Goal: Information Seeking & Learning: Learn about a topic

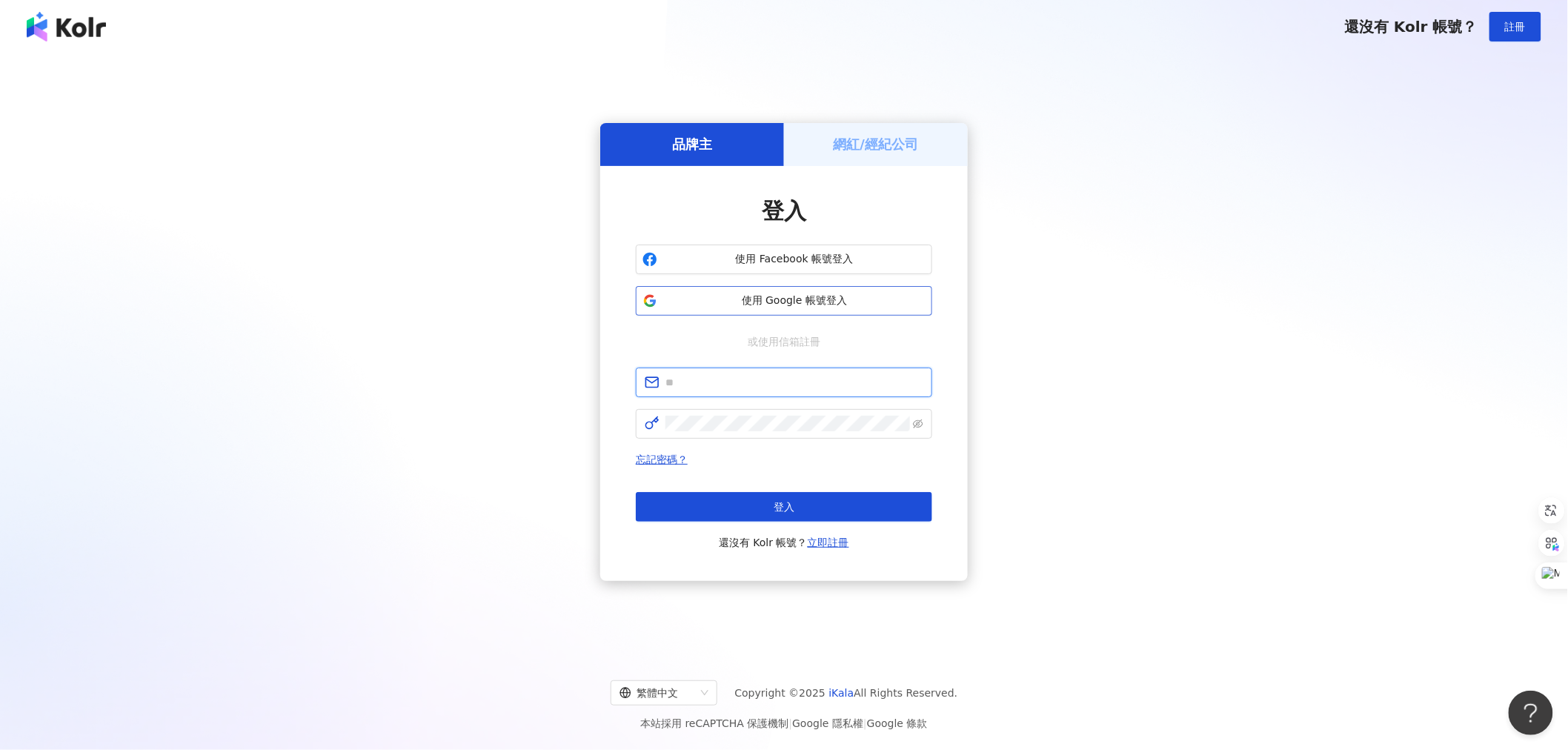
type input "**********"
click at [782, 293] on span "使用 Google 帳號登入" at bounding box center [794, 300] width 263 height 14
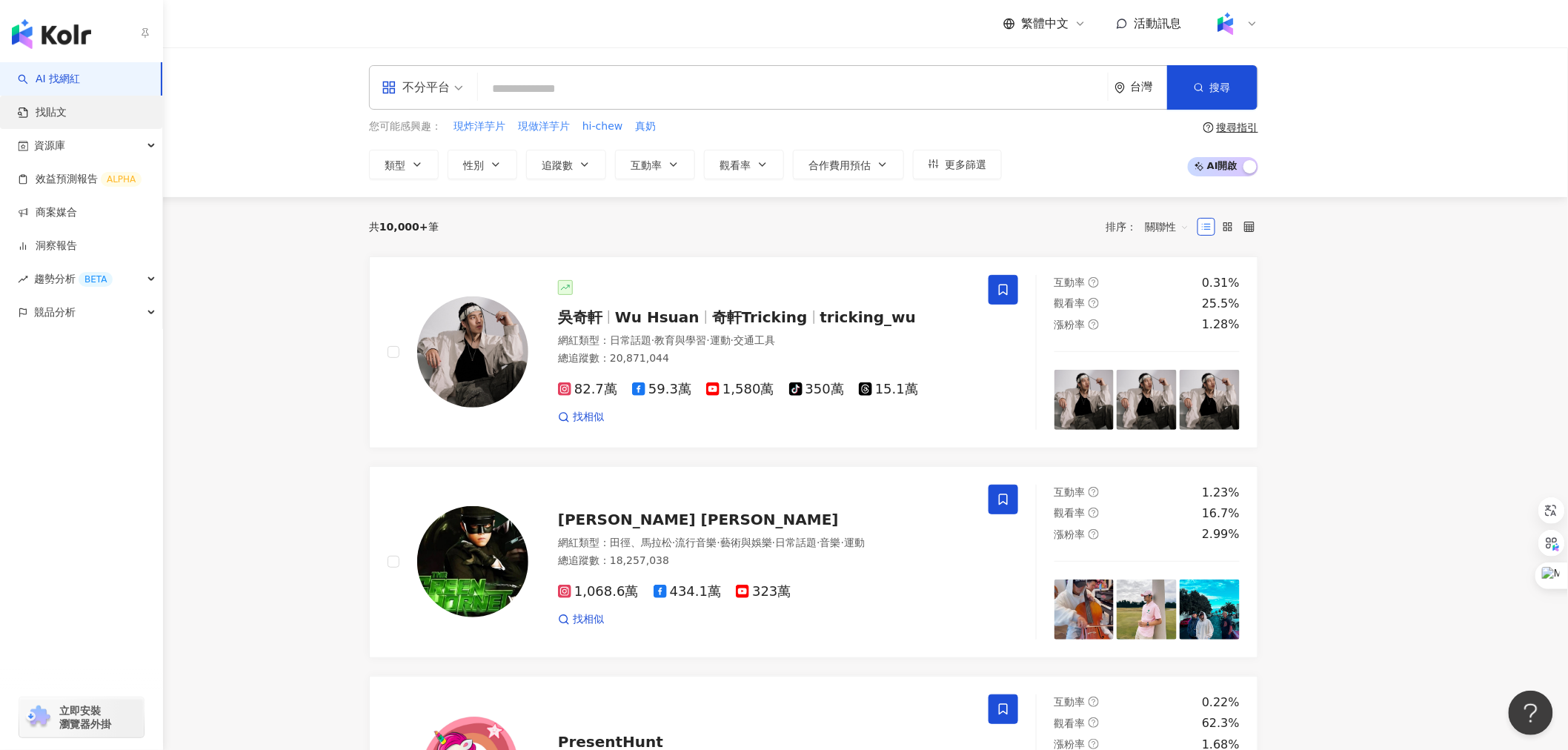
click at [67, 115] on link "找貼文" at bounding box center [42, 112] width 49 height 14
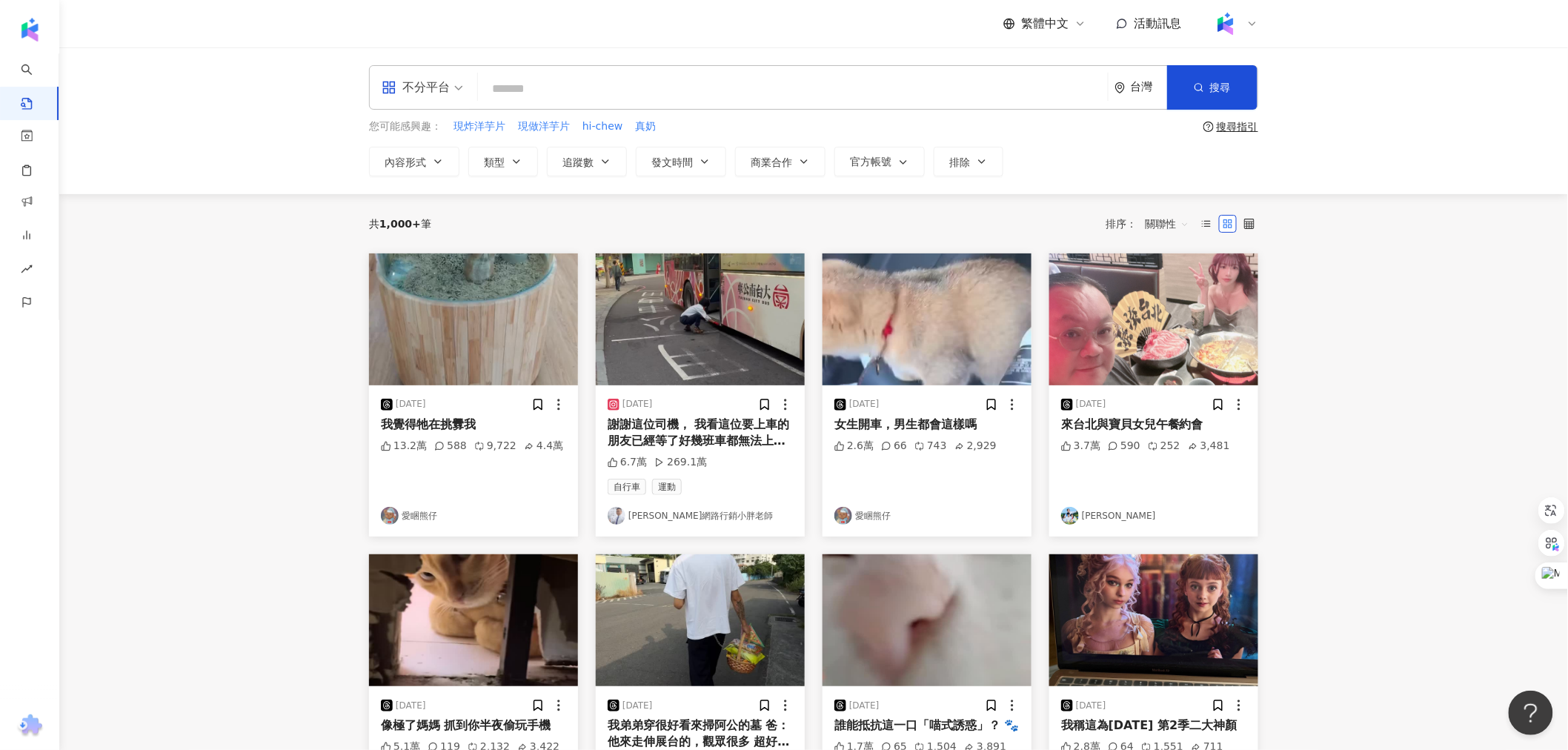
click at [566, 92] on input "search" at bounding box center [792, 88] width 618 height 32
type input "*"
type input "***"
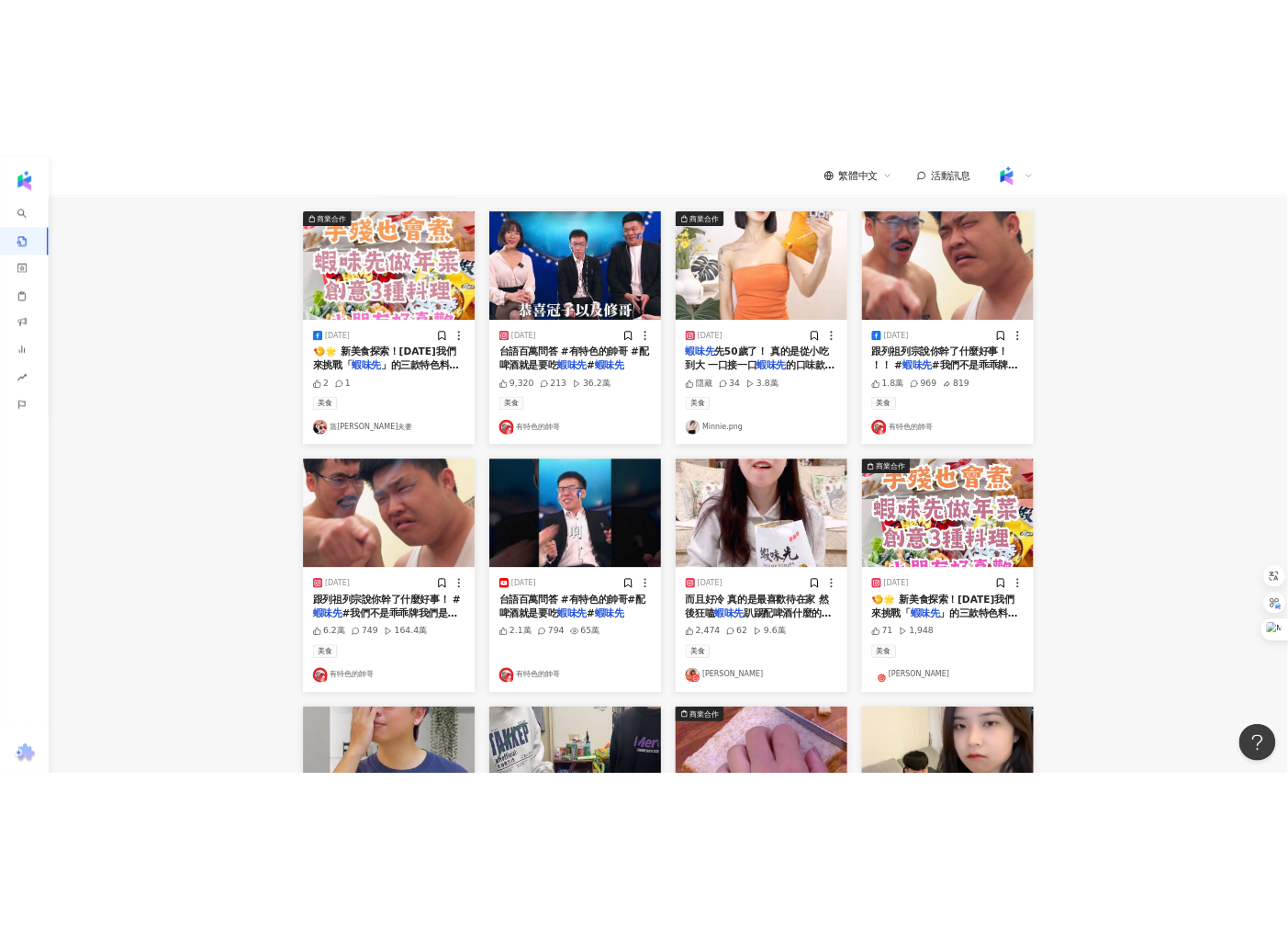
scroll to position [102, 0]
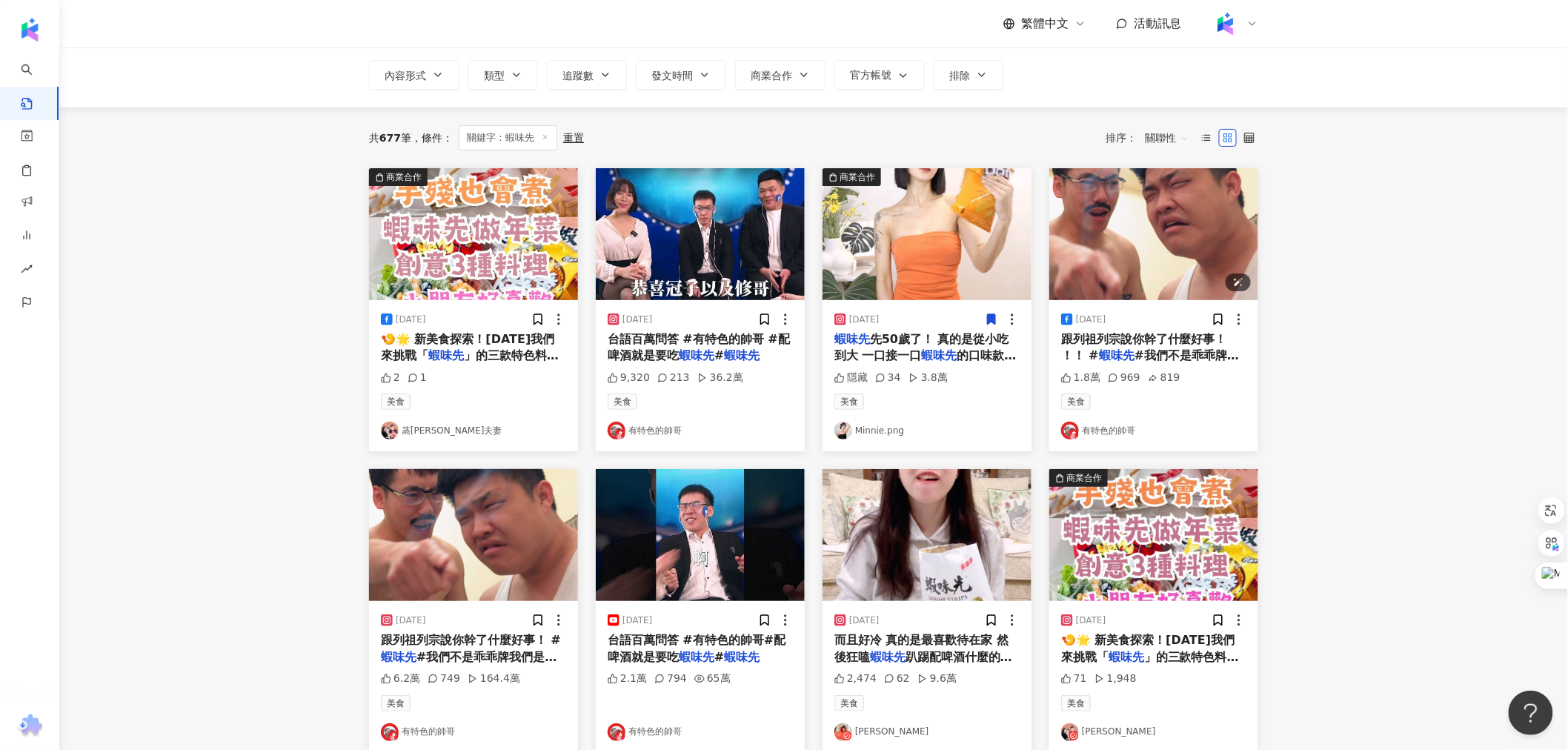
click at [1100, 263] on img "button" at bounding box center [1154, 234] width 209 height 132
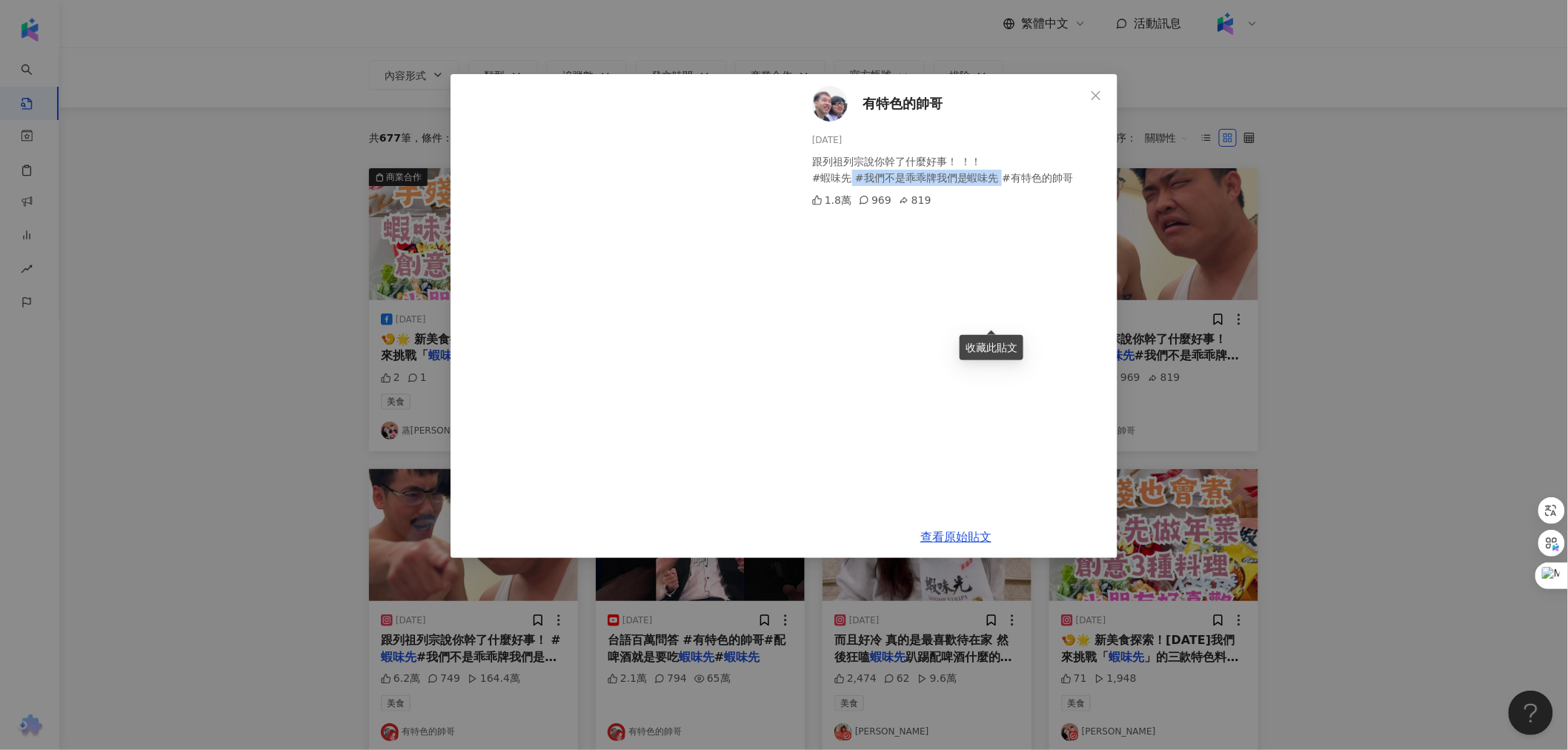
drag, startPoint x: 847, startPoint y: 182, endPoint x: 995, endPoint y: 178, distance: 148.1
click at [994, 178] on div "跟列祖列宗說你幹了什麼好事！ ！！ #蝦味先 #我們不是乖乖牌我們是蝦味先 #有特色的帥哥" at bounding box center [958, 169] width 293 height 33
click at [995, 178] on div "跟列祖列宗說你幹了什麼好事！ ！！ #蝦味先 #我們不是乖乖牌我們是蝦味先 #有特色的帥哥" at bounding box center [958, 169] width 293 height 33
drag, startPoint x: 990, startPoint y: 181, endPoint x: 852, endPoint y: 181, distance: 138.0
click at [852, 181] on div "跟列祖列宗說你幹了什麼好事！ ！！ #蝦味先 #我們不是乖乖牌我們是蝦味先 #有特色的帥哥" at bounding box center [958, 169] width 293 height 33
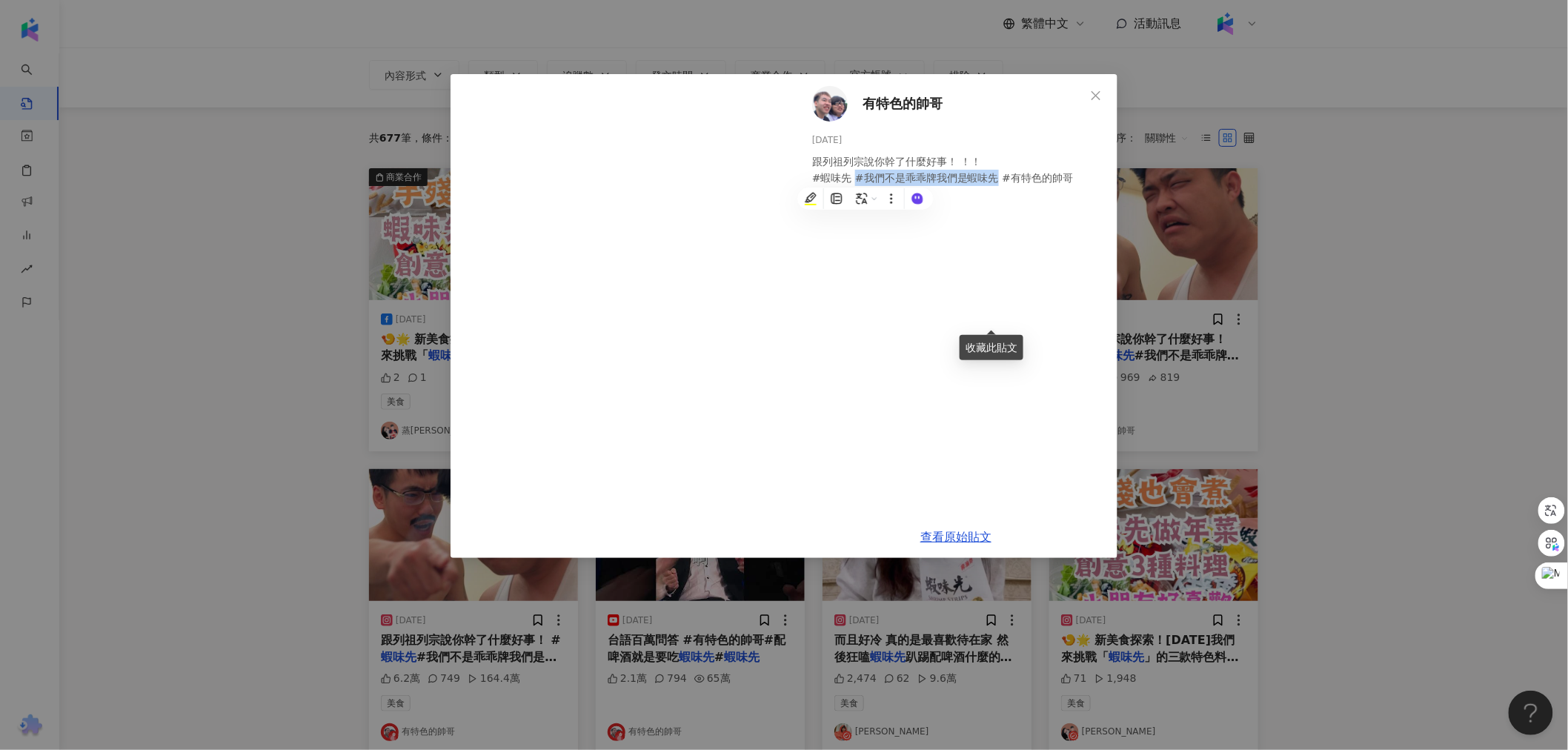
copy div "#我們不是乖乖牌我們是蝦味先"
click at [238, 245] on div "有特色的帥哥 2023/12/14 跟列祖列宗說你幹了什麼好事！ ！！ #蝦味先 #我們不是乖乖牌我們是蝦味先 #有特色的帥哥 1.8萬 969 819 查看…" at bounding box center [784, 375] width 1568 height 750
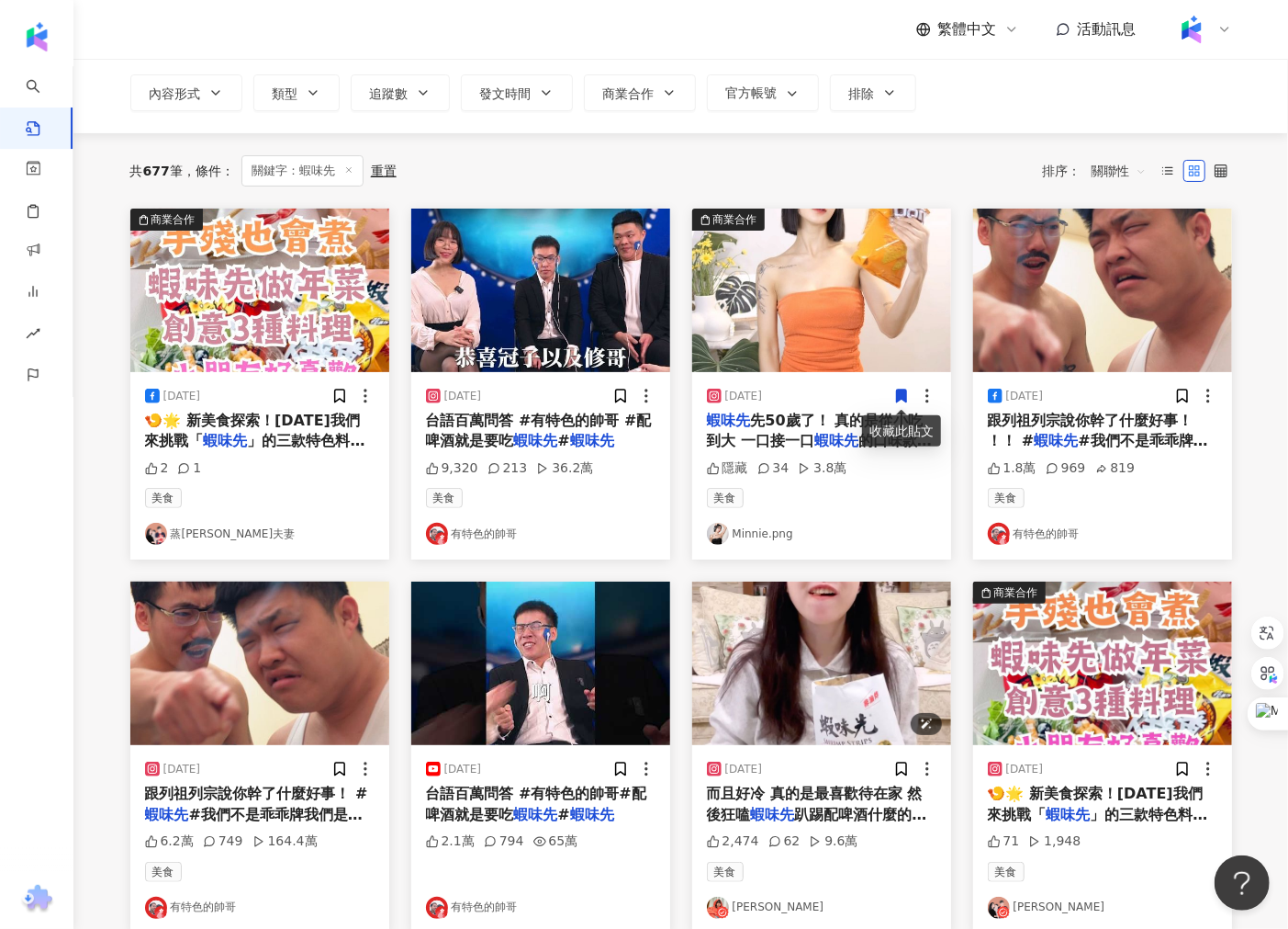
click at [778, 664] on img "button" at bounding box center [822, 663] width 259 height 163
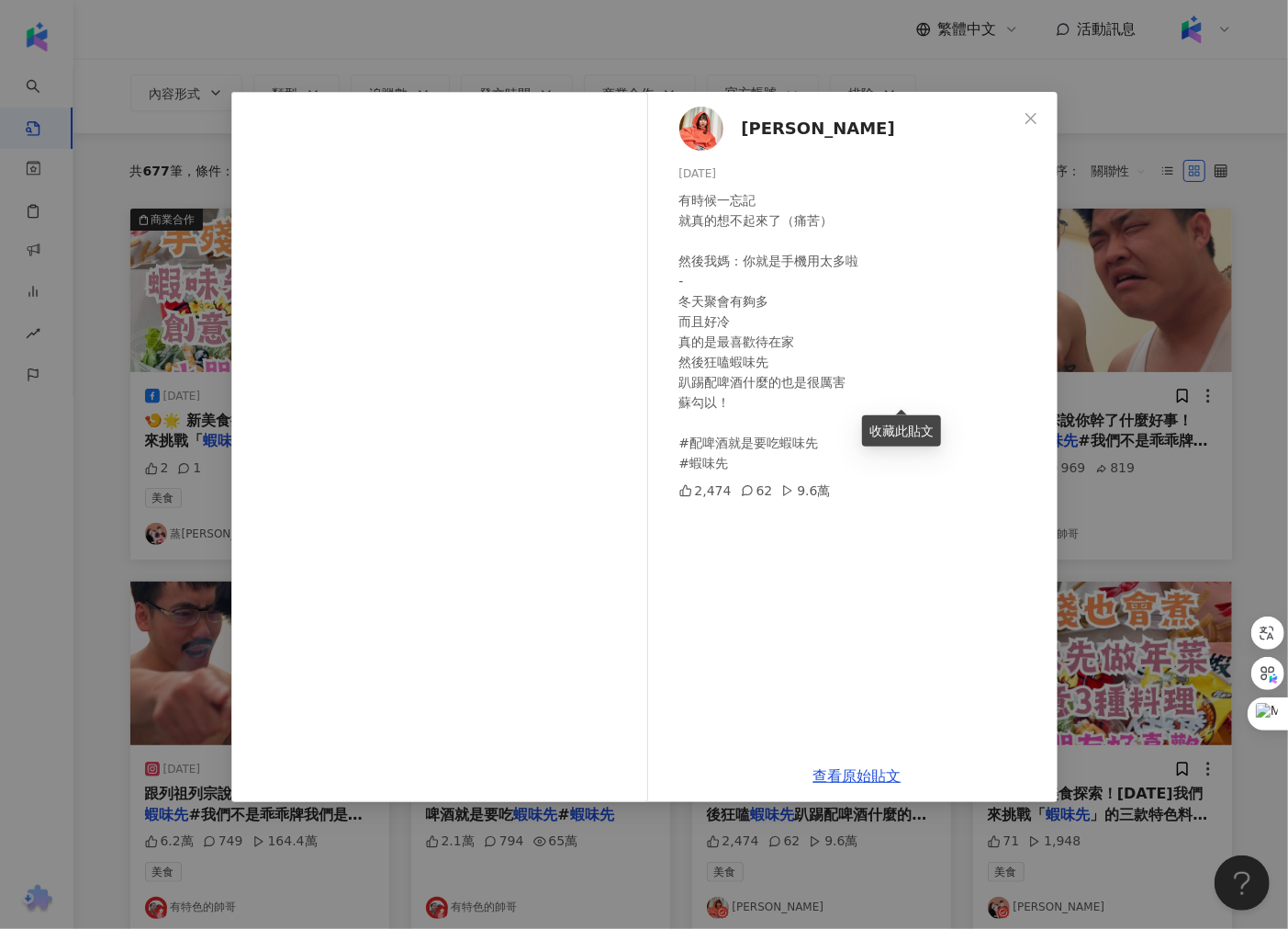
click at [1168, 384] on div "U娜 Yoona 2024/1/9 有時候一忘記 就真的想不起來了（痛苦） 然後我媽：你就是手機用太多啦 - 冬天聚會有夠多 而且好冷 真的是最喜歡待在家 然…" at bounding box center [644, 464] width 1288 height 929
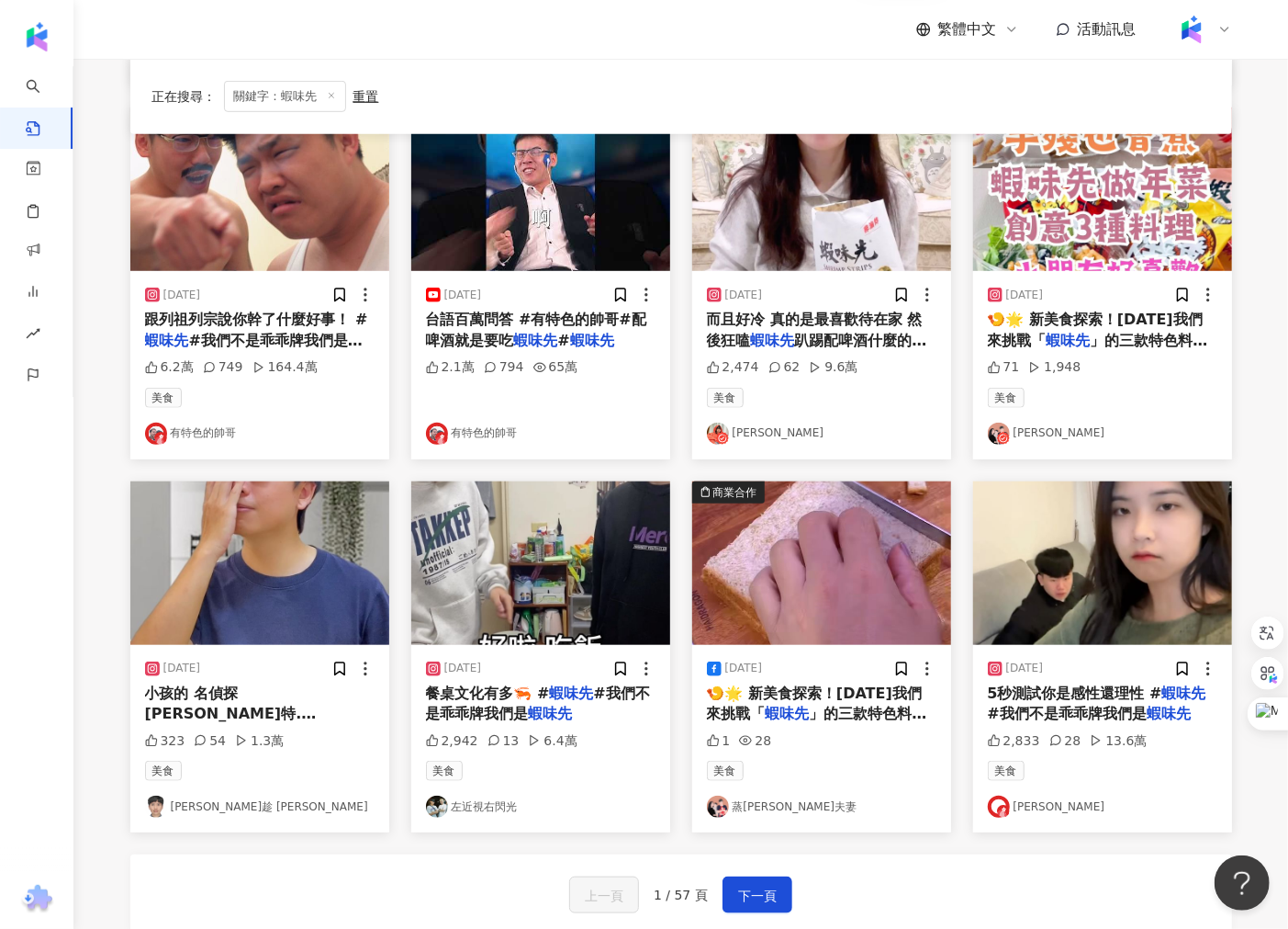
scroll to position [611, 0]
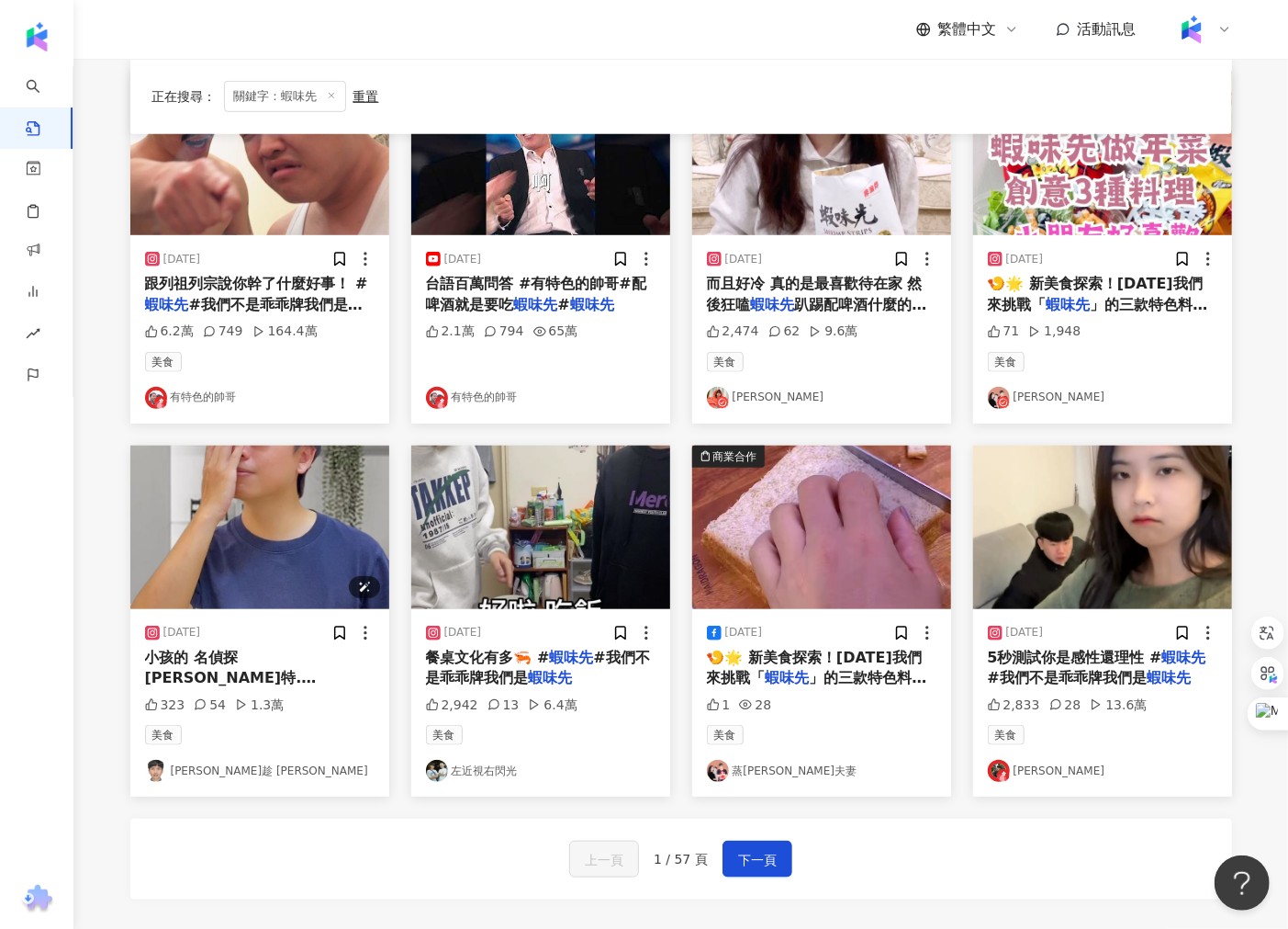
click at [287, 539] on img "button" at bounding box center [260, 527] width 259 height 163
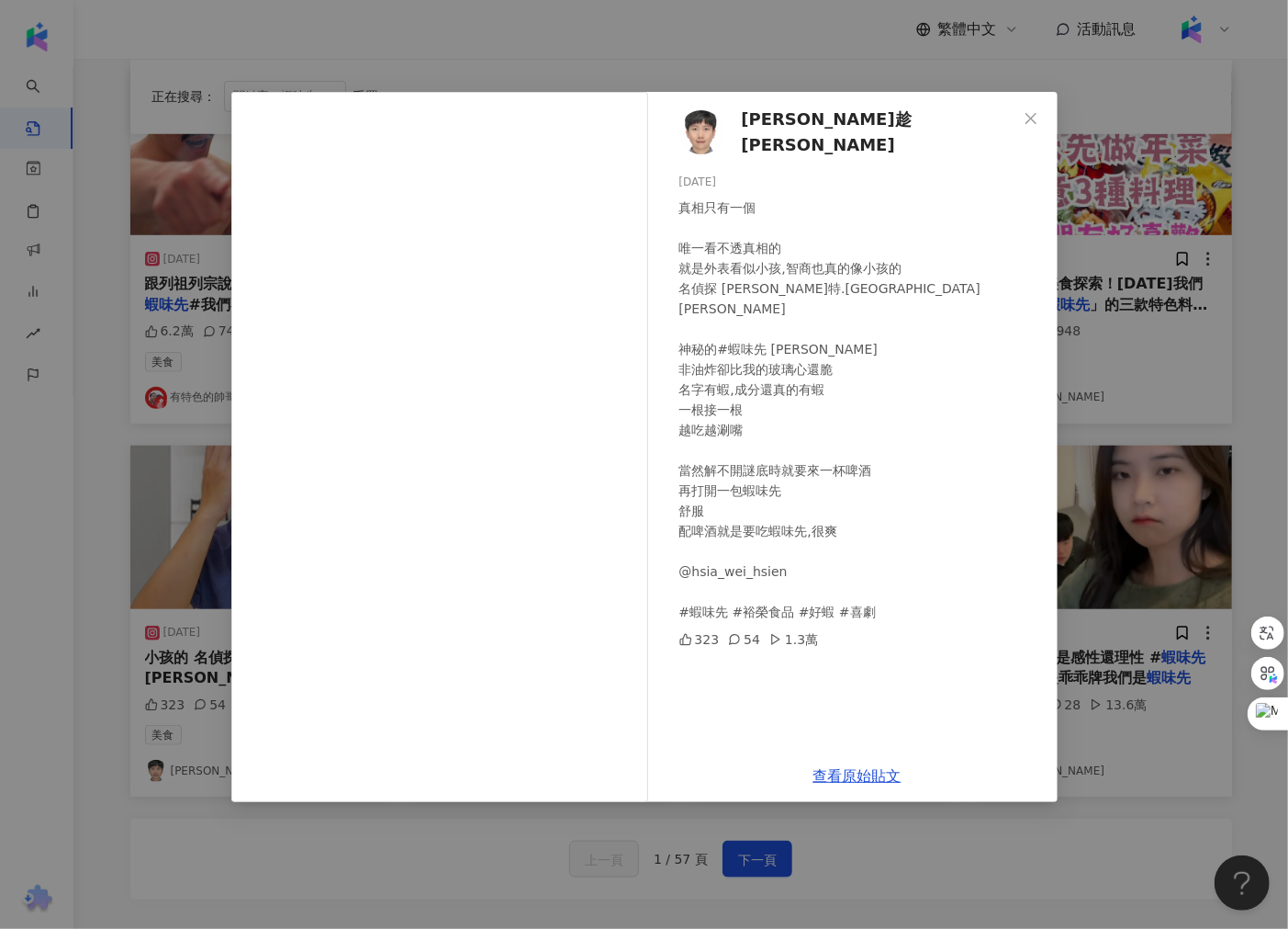
click at [863, 59] on div "阿趁 A-Chen 2023/12/23 真相只有一個 唯一看不透真相的 就是外表看似小孩,智商也真的像小孩的 名偵探 夏洛特.福斯 神秘的#蝦味先 Sean…" at bounding box center [644, 464] width 1288 height 929
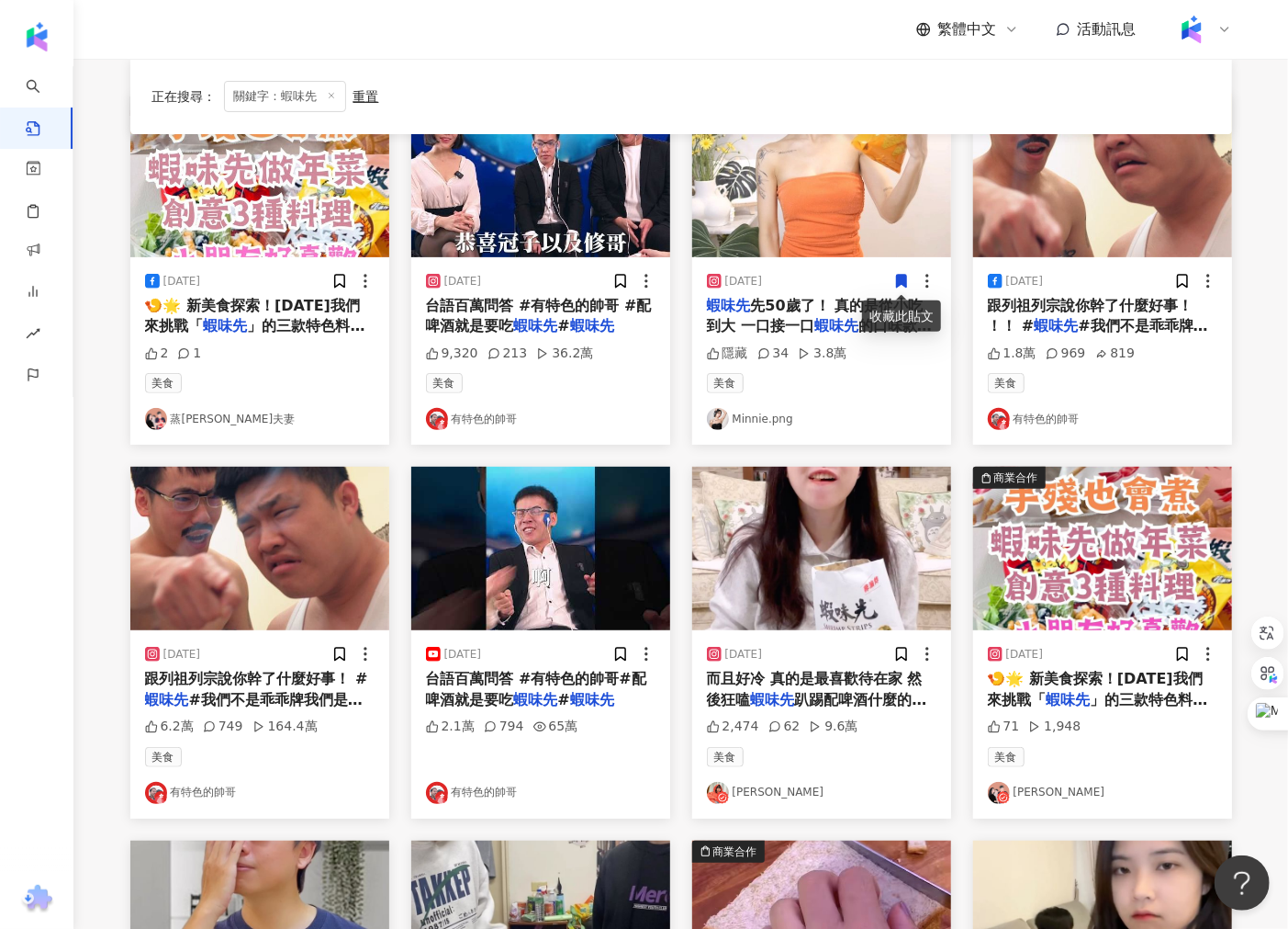
scroll to position [0, 0]
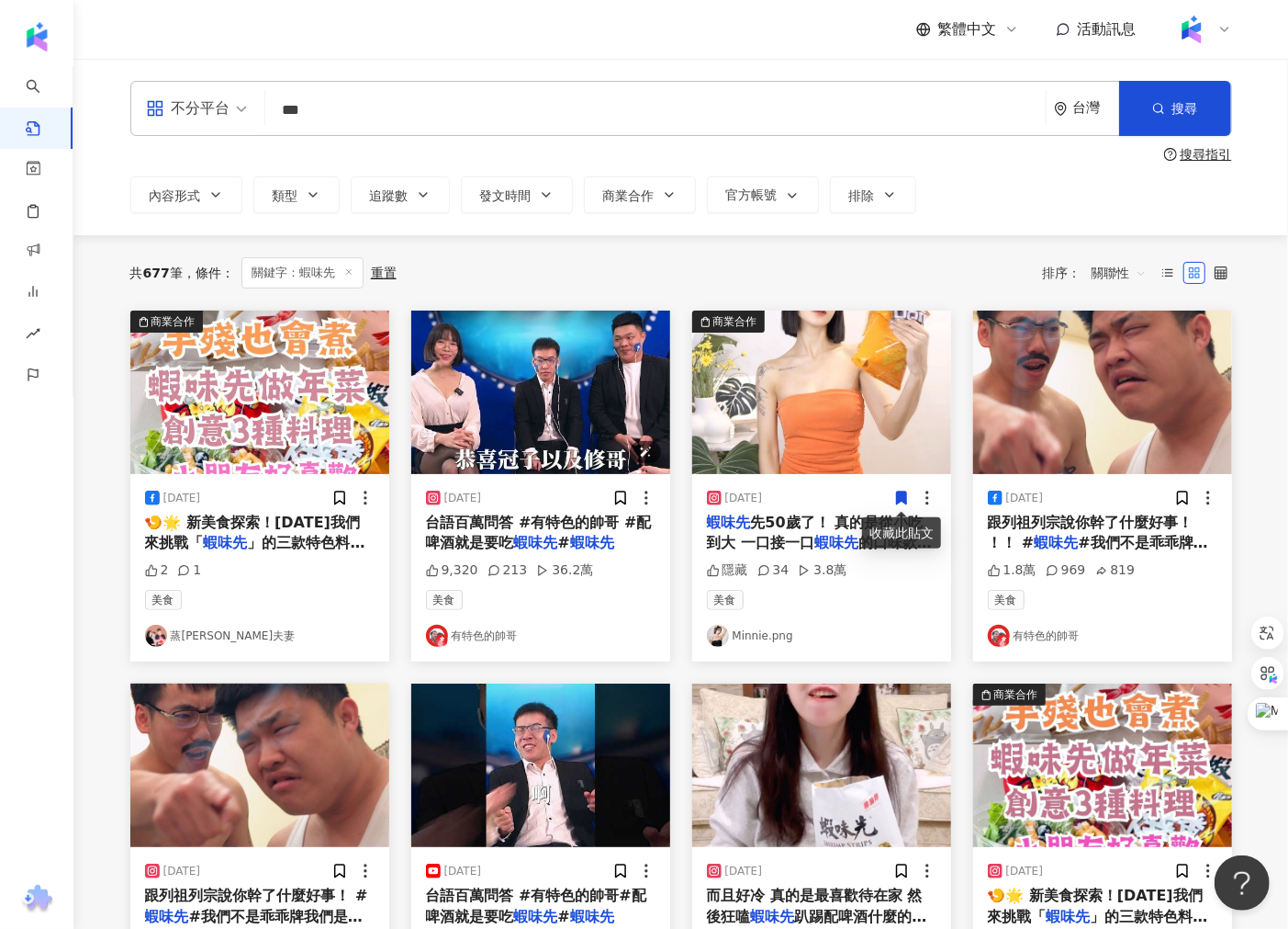
click at [562, 348] on img "button" at bounding box center [540, 392] width 259 height 163
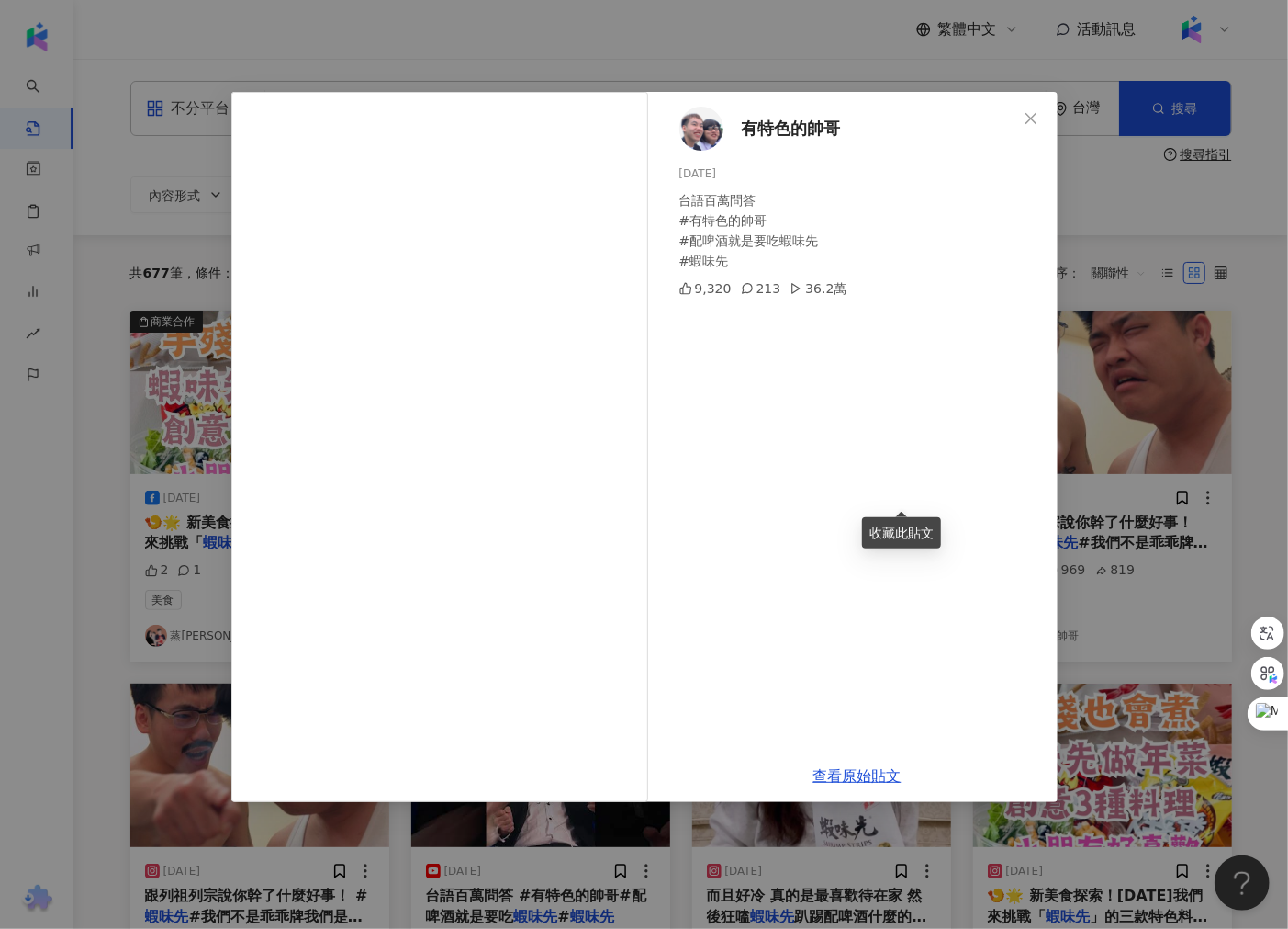
click at [1206, 492] on div "有特色的帥哥 2024/2/6 台語百萬問答 #有特色的帥哥 #配啤酒就是要吃蝦味先 #蝦味先 9,320 213 36.2萬 查看原始貼文" at bounding box center [644, 464] width 1288 height 929
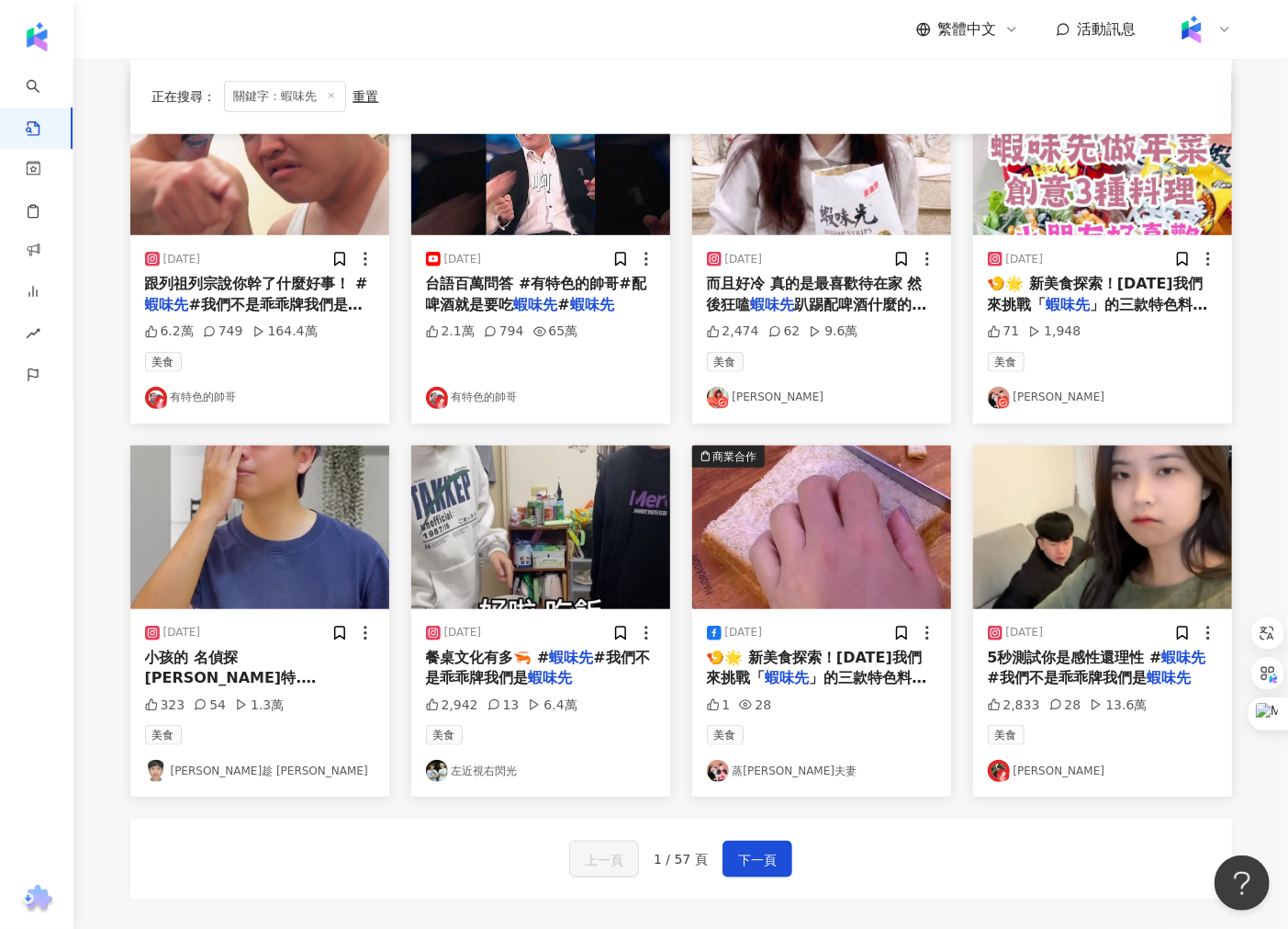
scroll to position [714, 0]
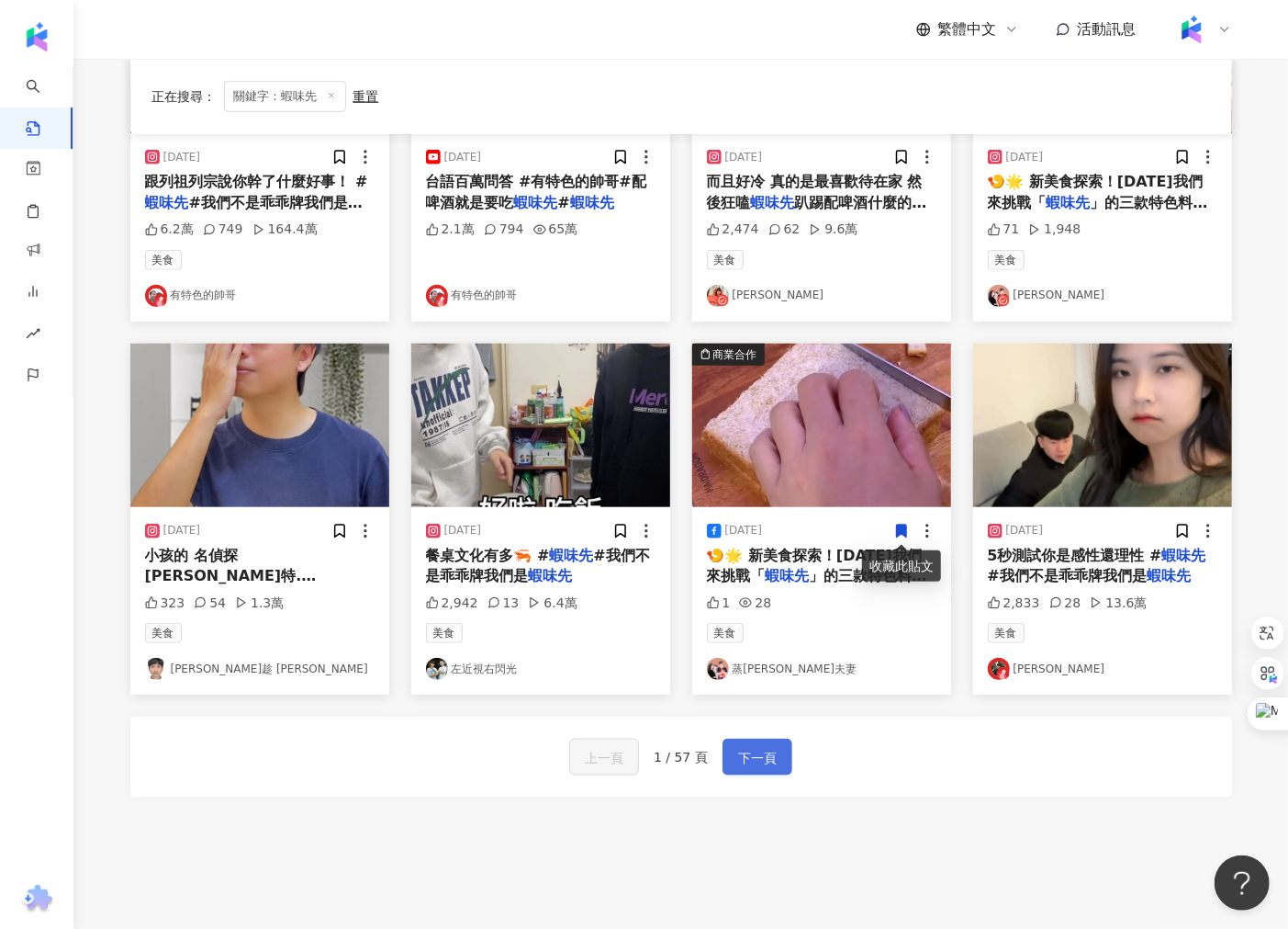
click at [756, 757] on span "下一頁" at bounding box center [757, 758] width 39 height 22
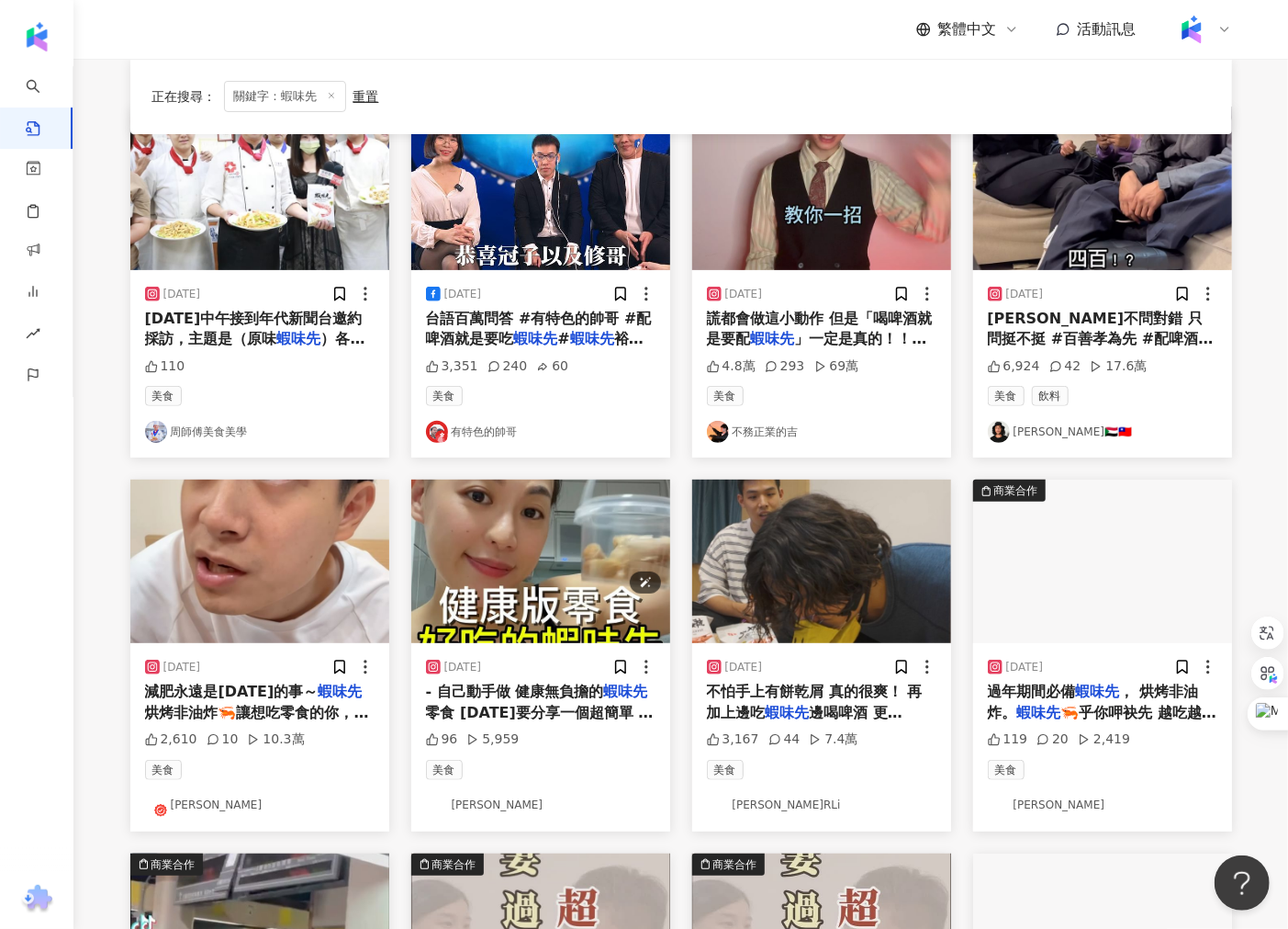
scroll to position [306, 0]
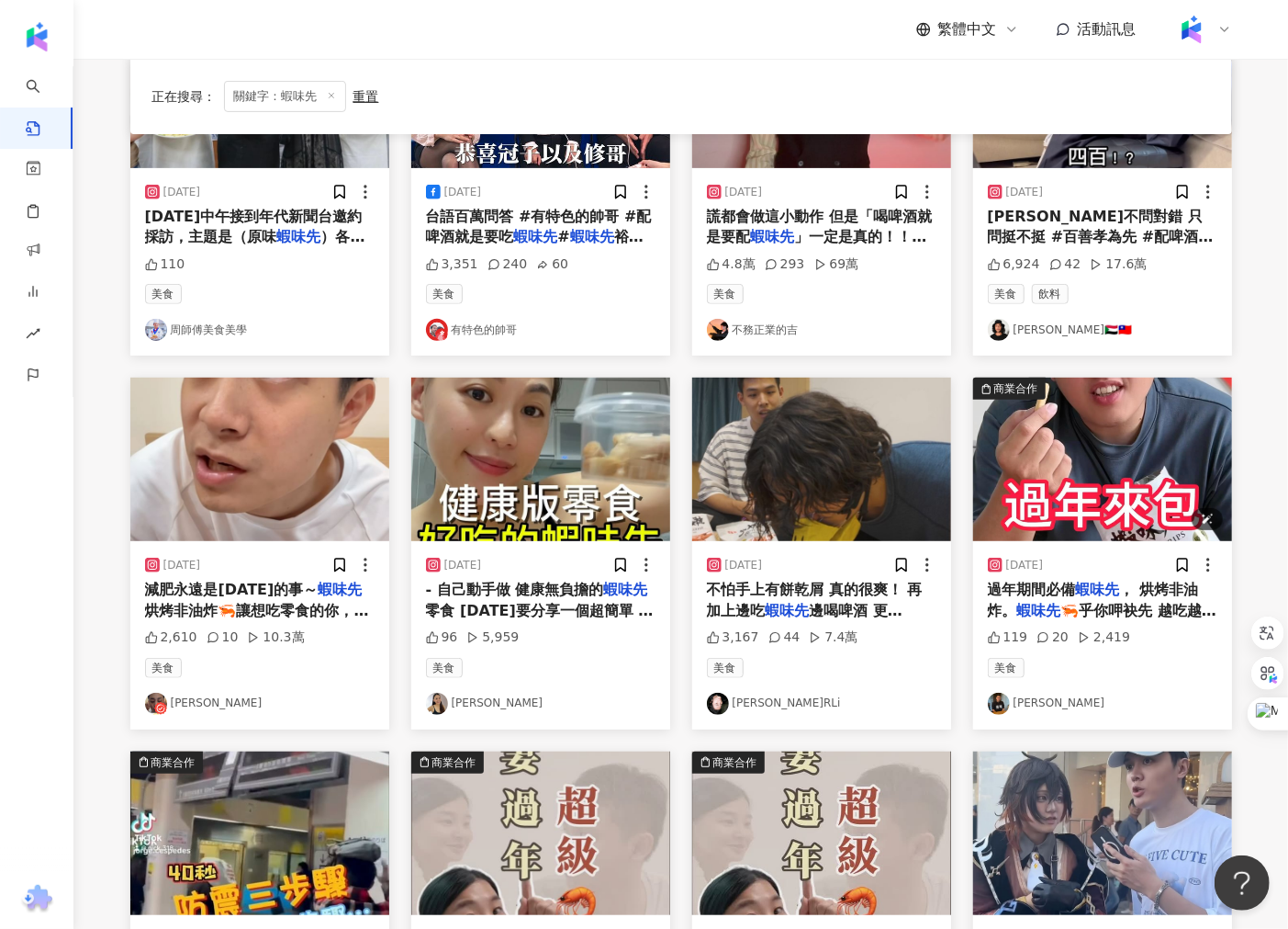
click at [1024, 436] on img "button" at bounding box center [1103, 459] width 259 height 163
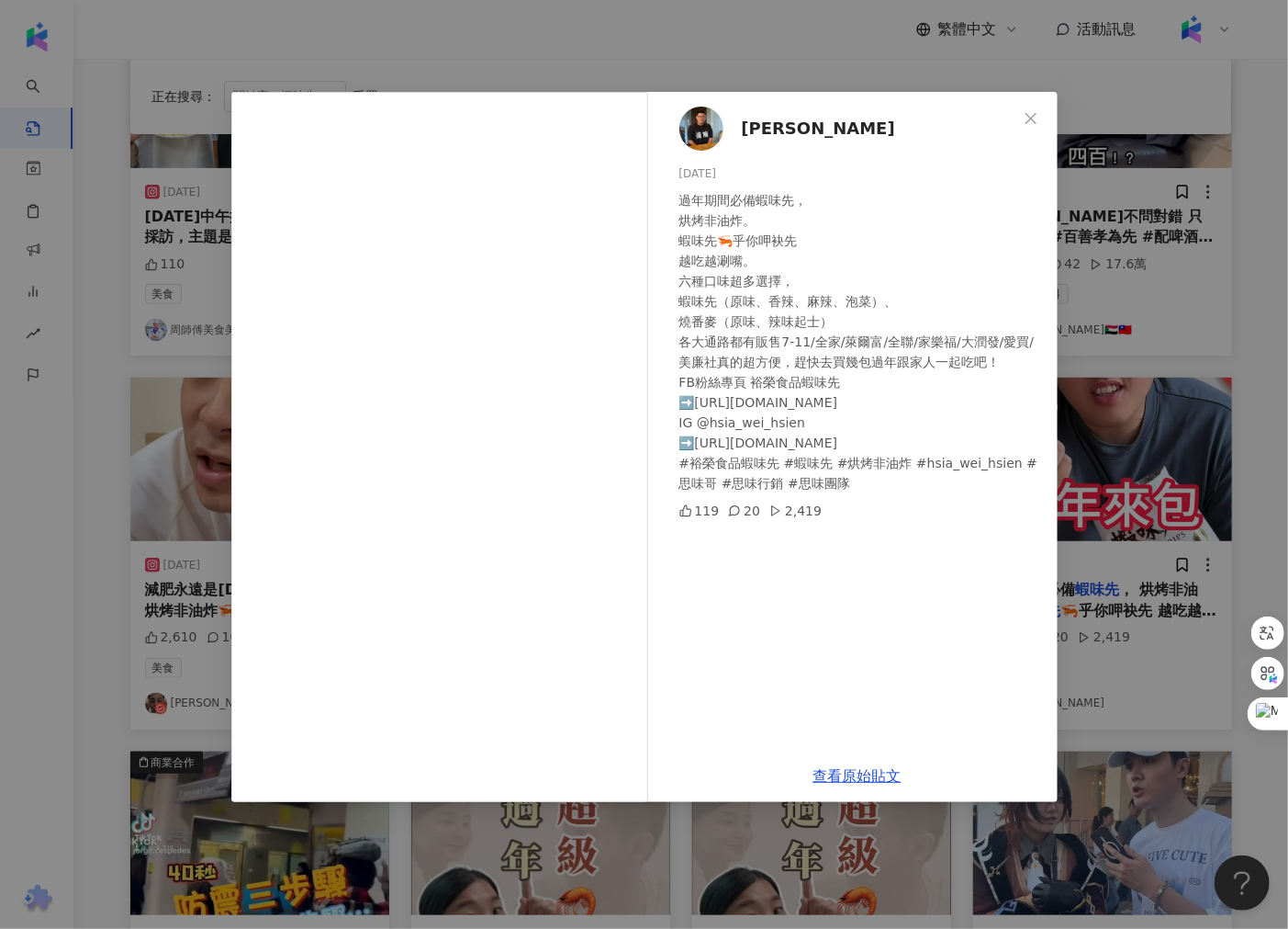
click at [717, 62] on div "陳馨遠 2024/2/7 過年期間必備蝦味先， 烘烤非油炸。 蝦味先🦐乎你呷袂先 越吃越涮嘴。 六種口味超多選擇， 蝦味先（原味、香辣、麻辣、泡菜）、 燒番麥…" at bounding box center [644, 464] width 1288 height 929
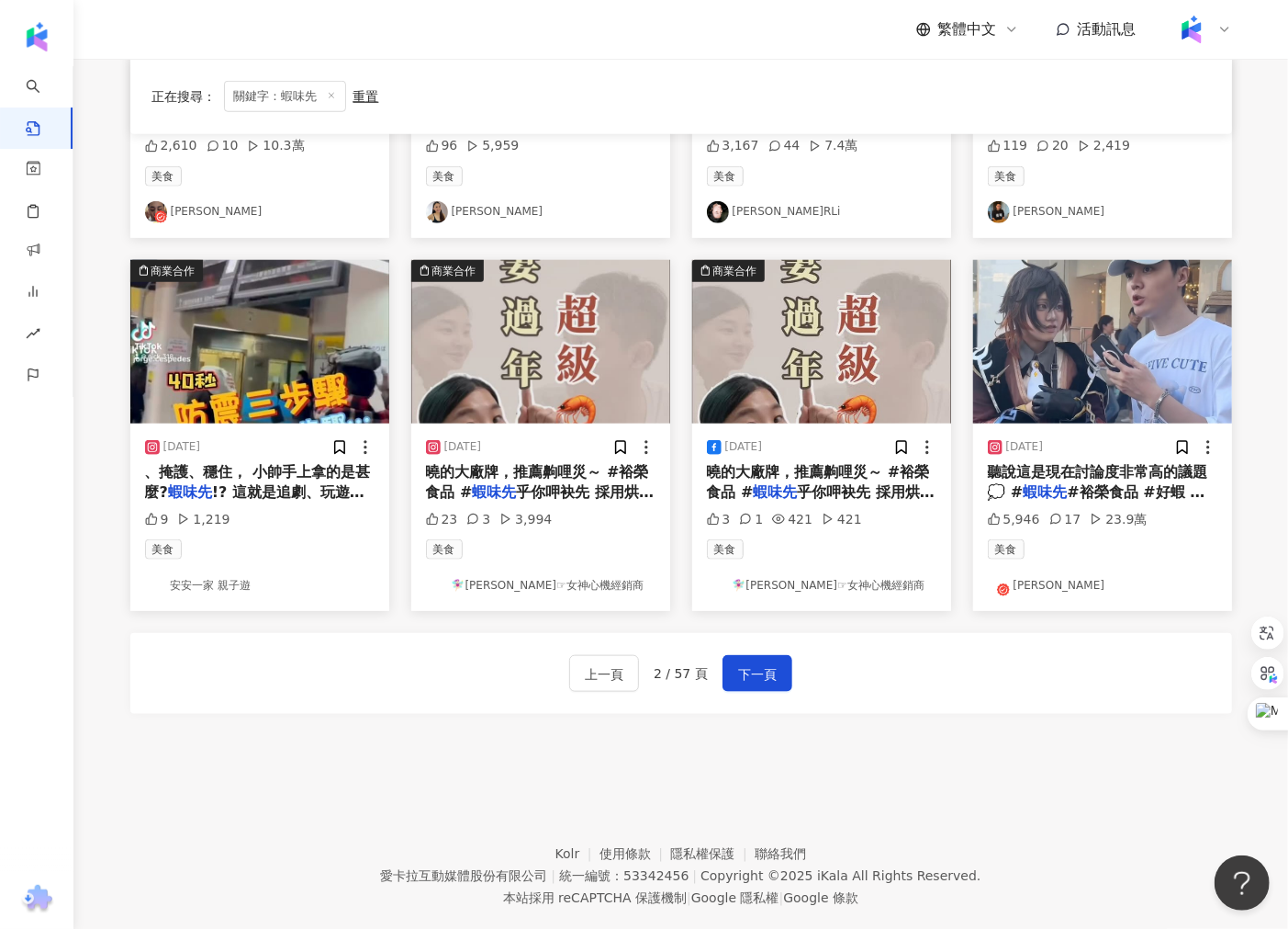
scroll to position [815, 0]
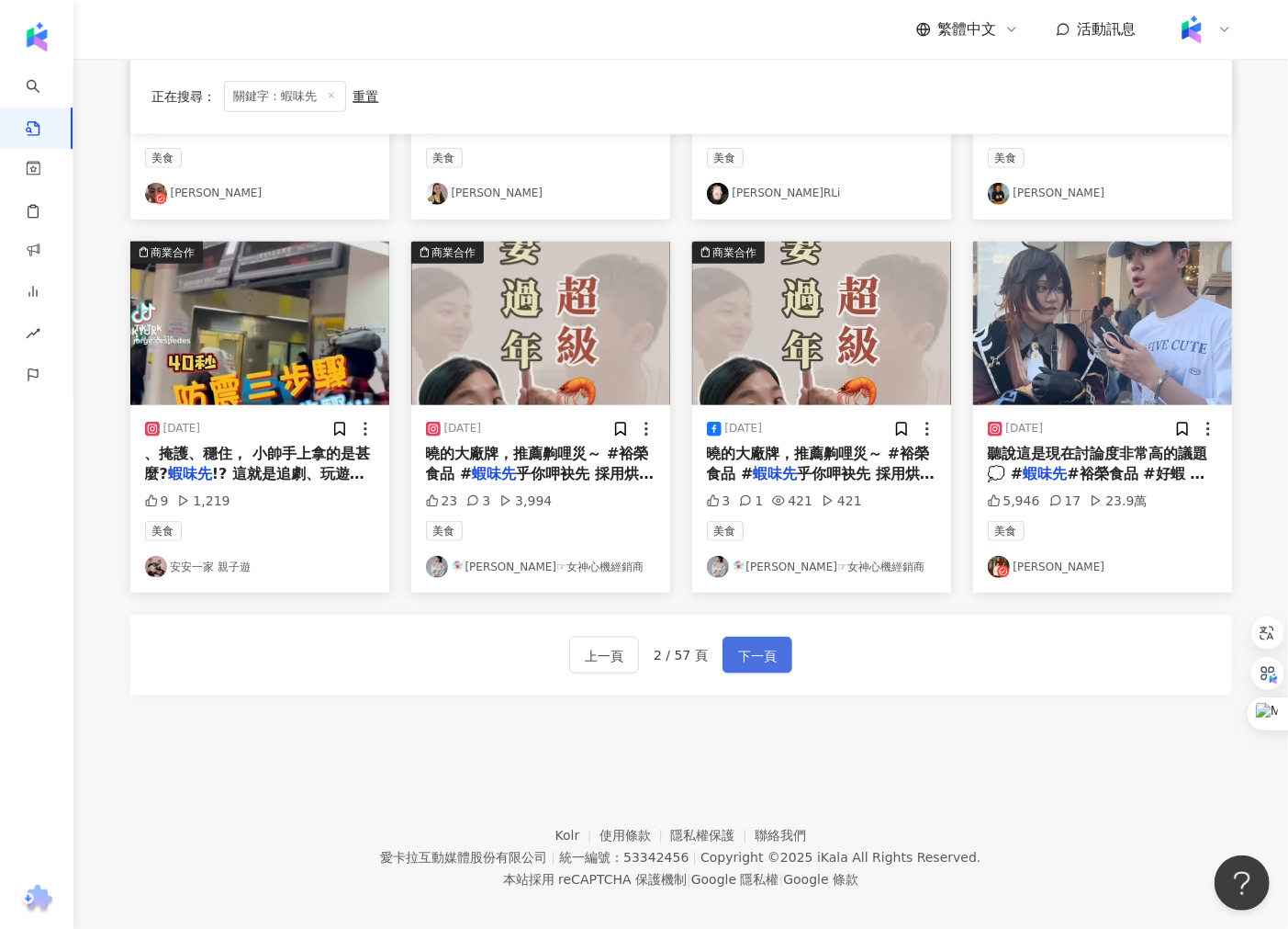
click at [751, 661] on span "下一頁" at bounding box center [757, 656] width 39 height 22
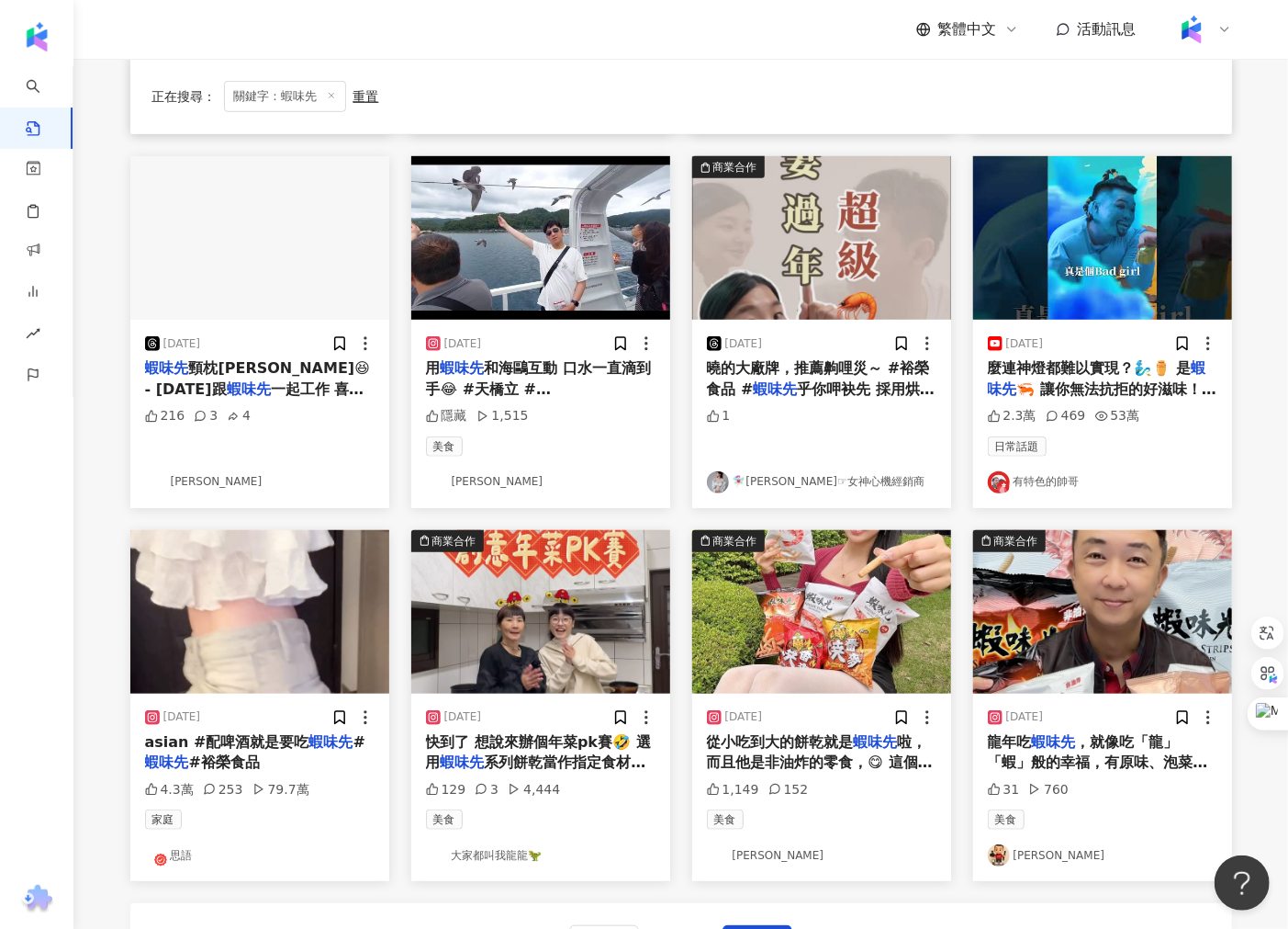
scroll to position [714, 0]
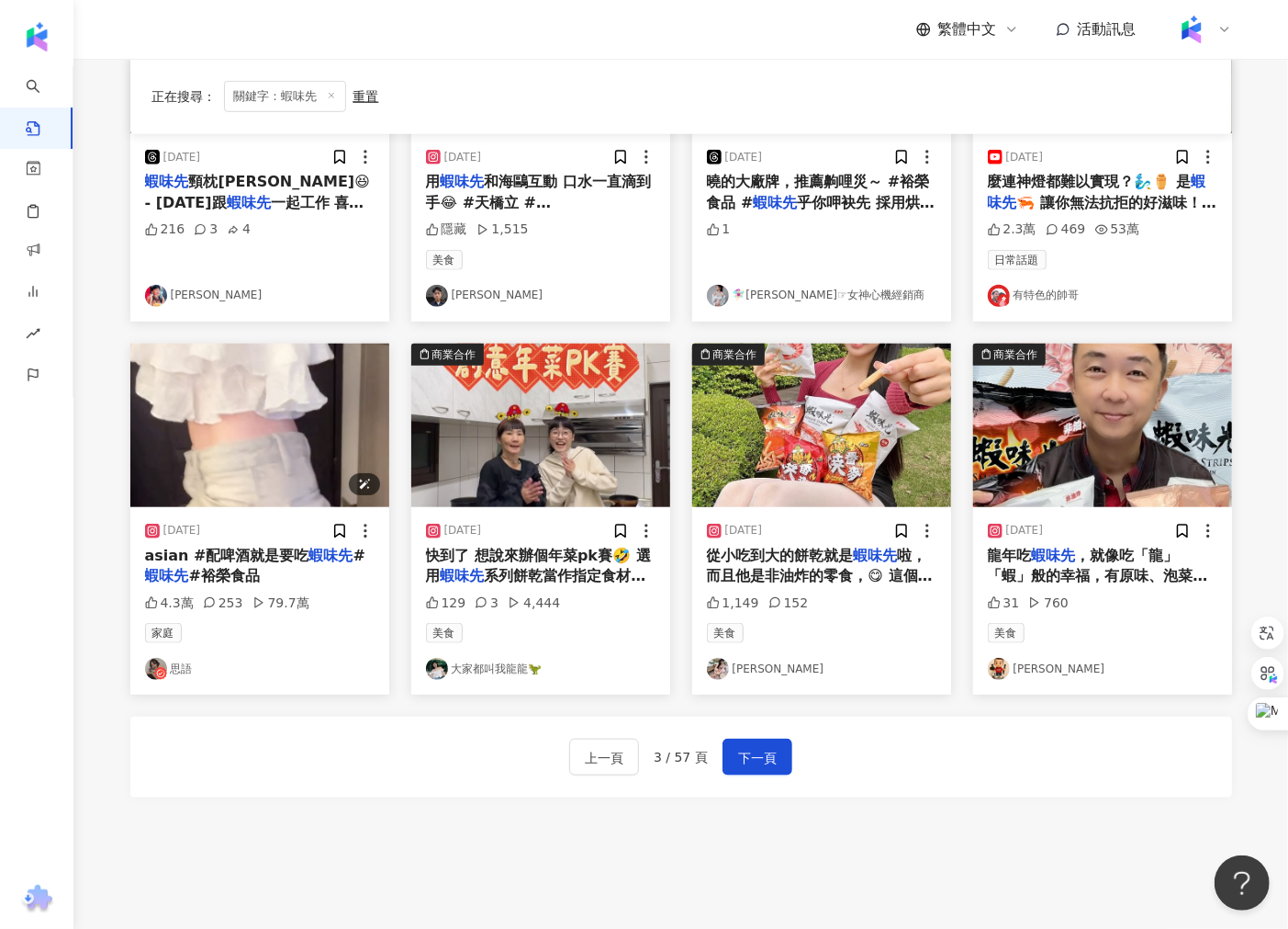
click at [233, 473] on img "button" at bounding box center [260, 425] width 259 height 163
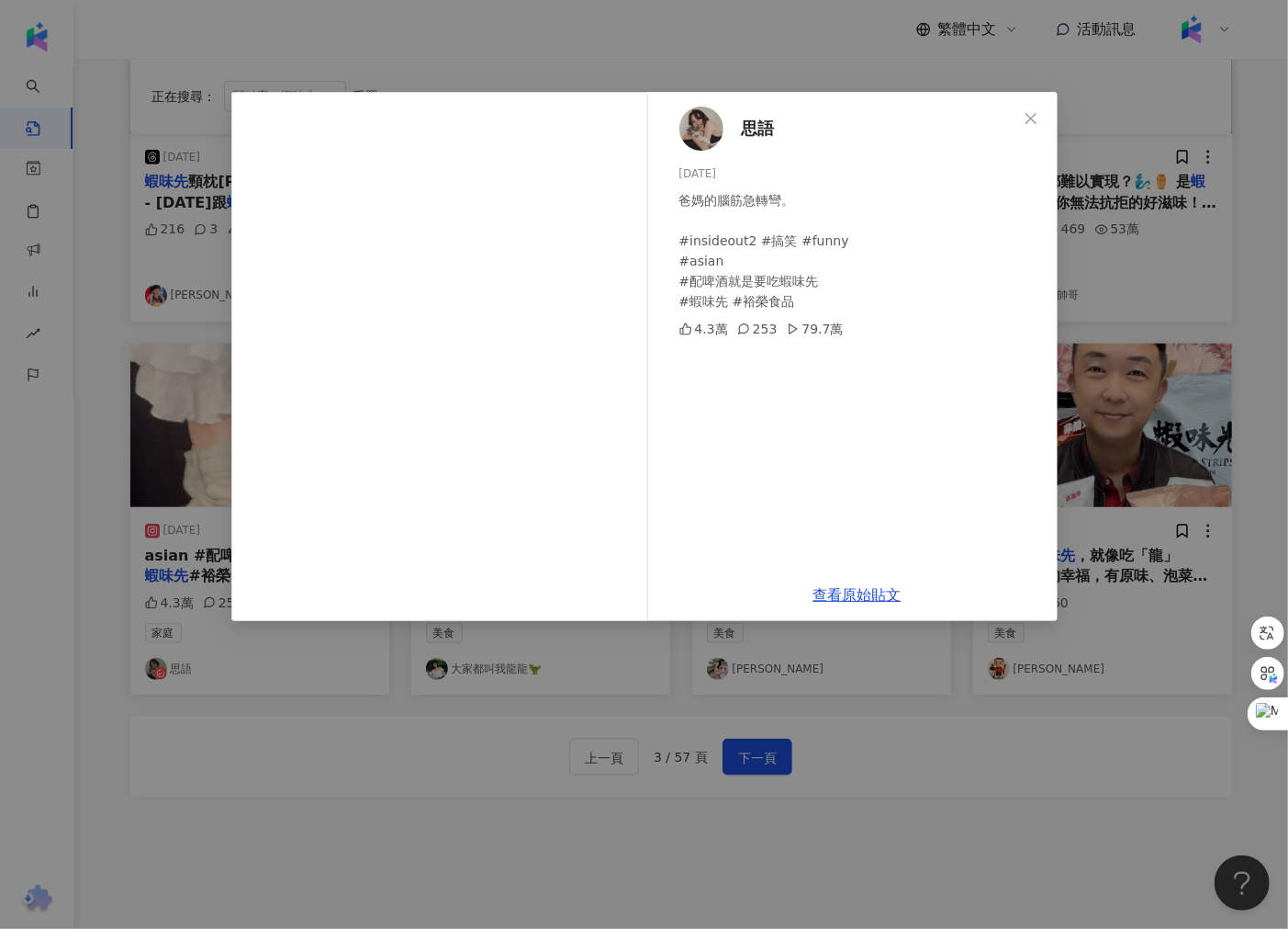
click at [604, 77] on div "思語 2024/6/29 爸媽的腦筋急轉彎。 #insideout2 #搞笑 #funny #asian #配啤酒就是要吃蝦味先 #蝦味先 #裕榮食品 4.3…" at bounding box center [644, 464] width 1288 height 929
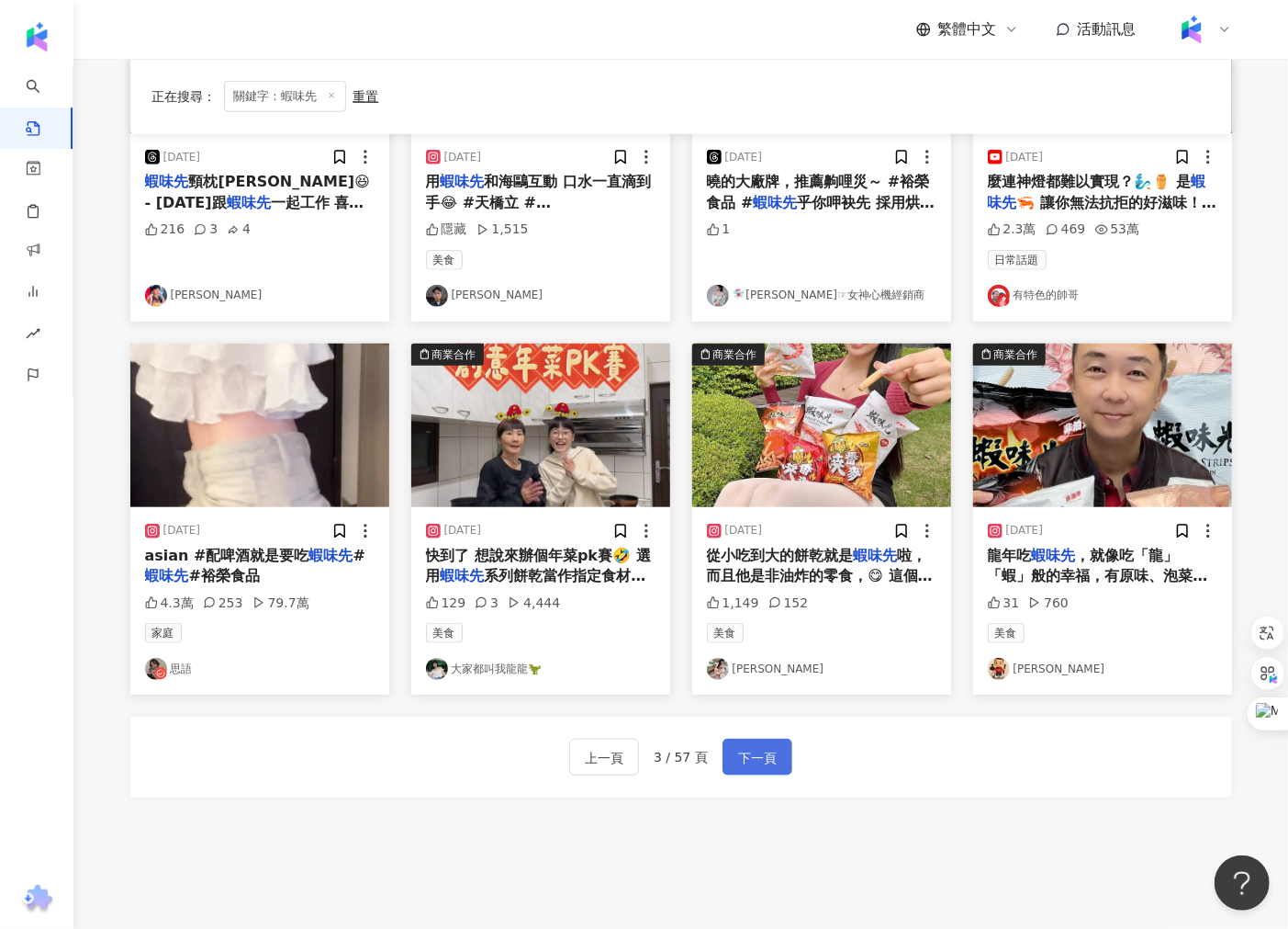
click at [744, 763] on span "下一頁" at bounding box center [757, 758] width 39 height 22
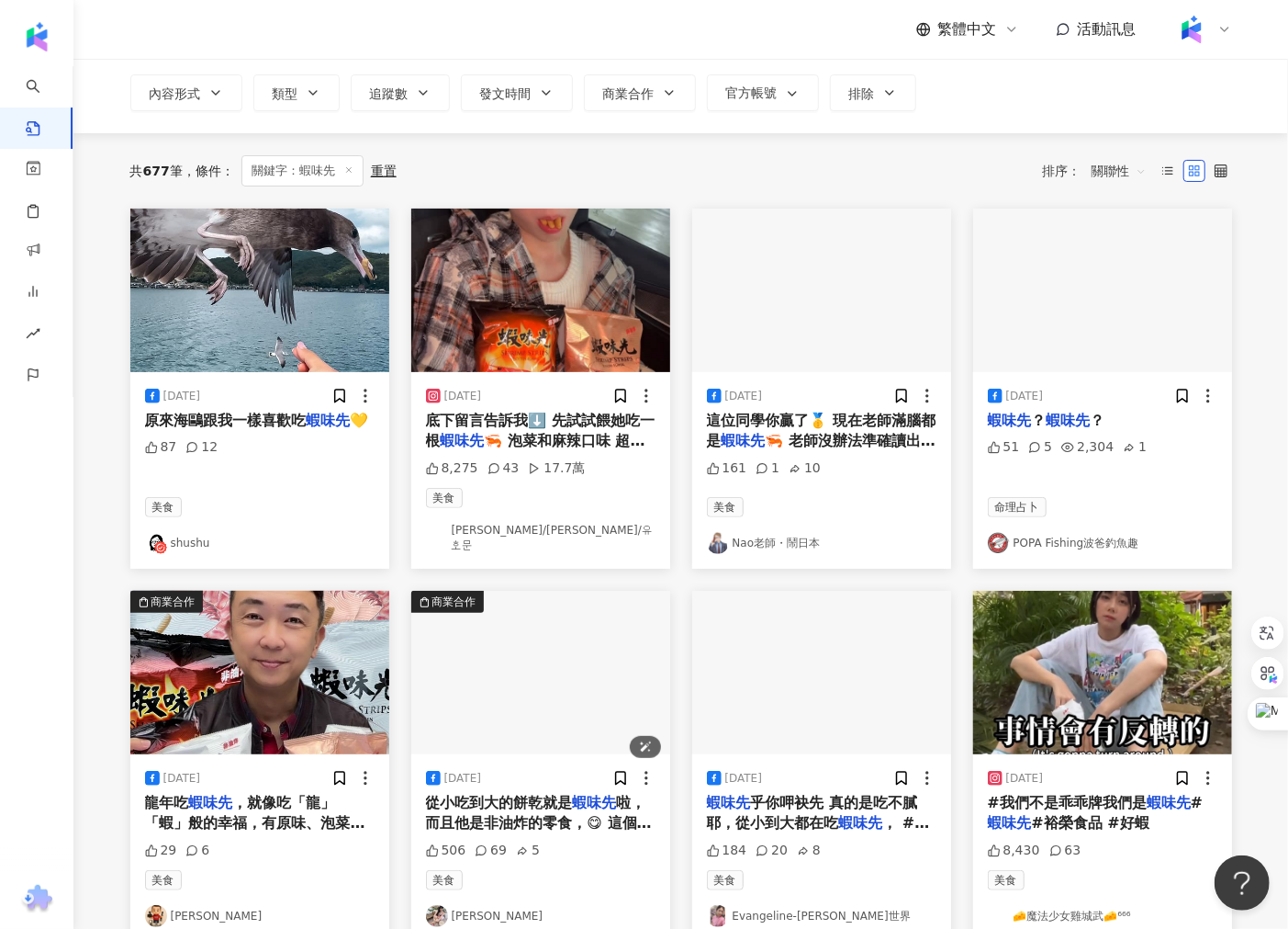
scroll to position [0, 0]
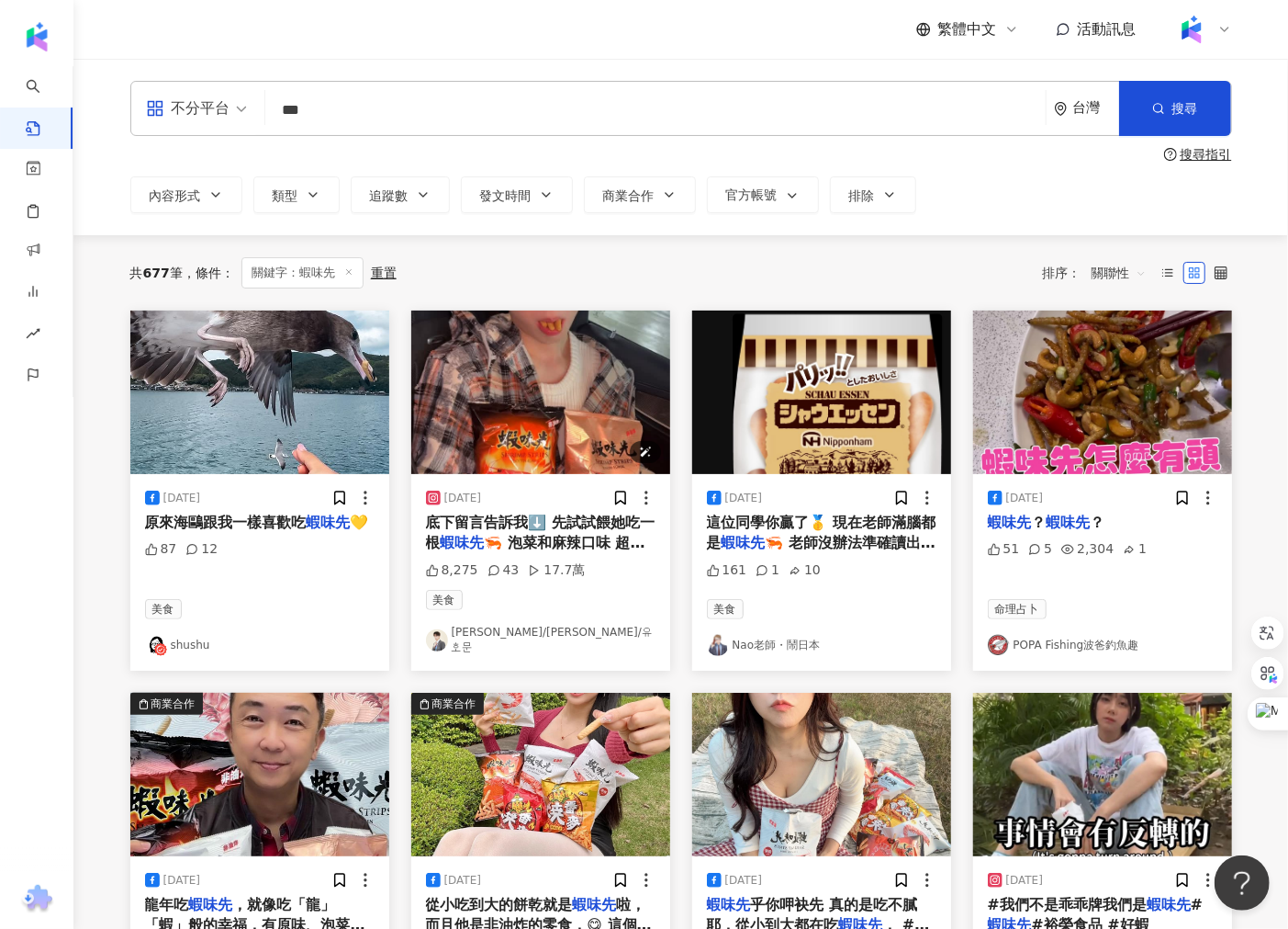
click at [564, 437] on img "button" at bounding box center [540, 392] width 259 height 163
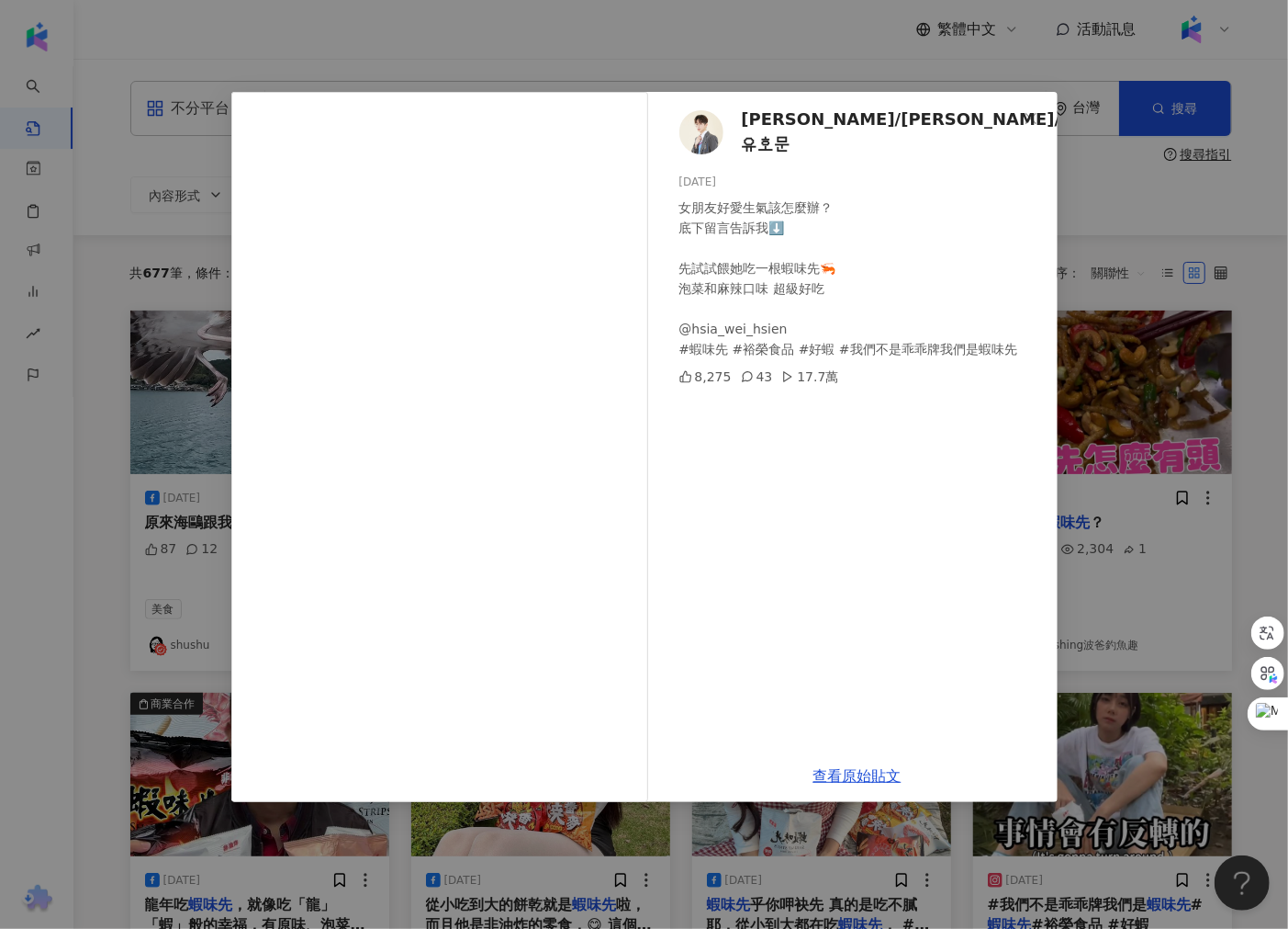
click at [1114, 414] on div "劉浩文/Liuhaowen/유호문 2025/1/14 女朋友好愛生氣該怎麼辦？ 底下留言告訴我⬇️ 先試試餵她吃一根蝦味先🦐 泡菜和麻辣口味 超級好…" at bounding box center [644, 464] width 1288 height 929
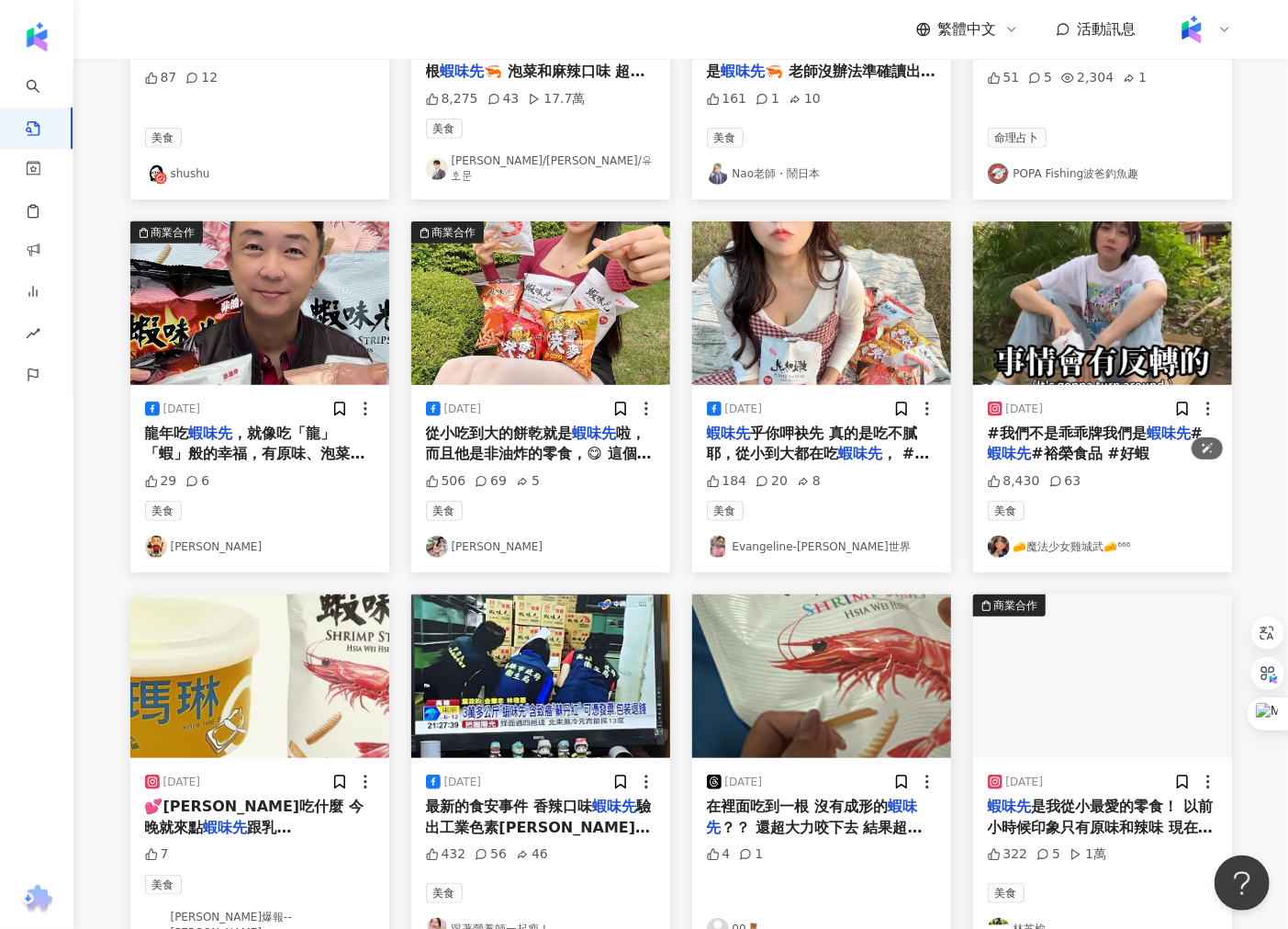
scroll to position [714, 0]
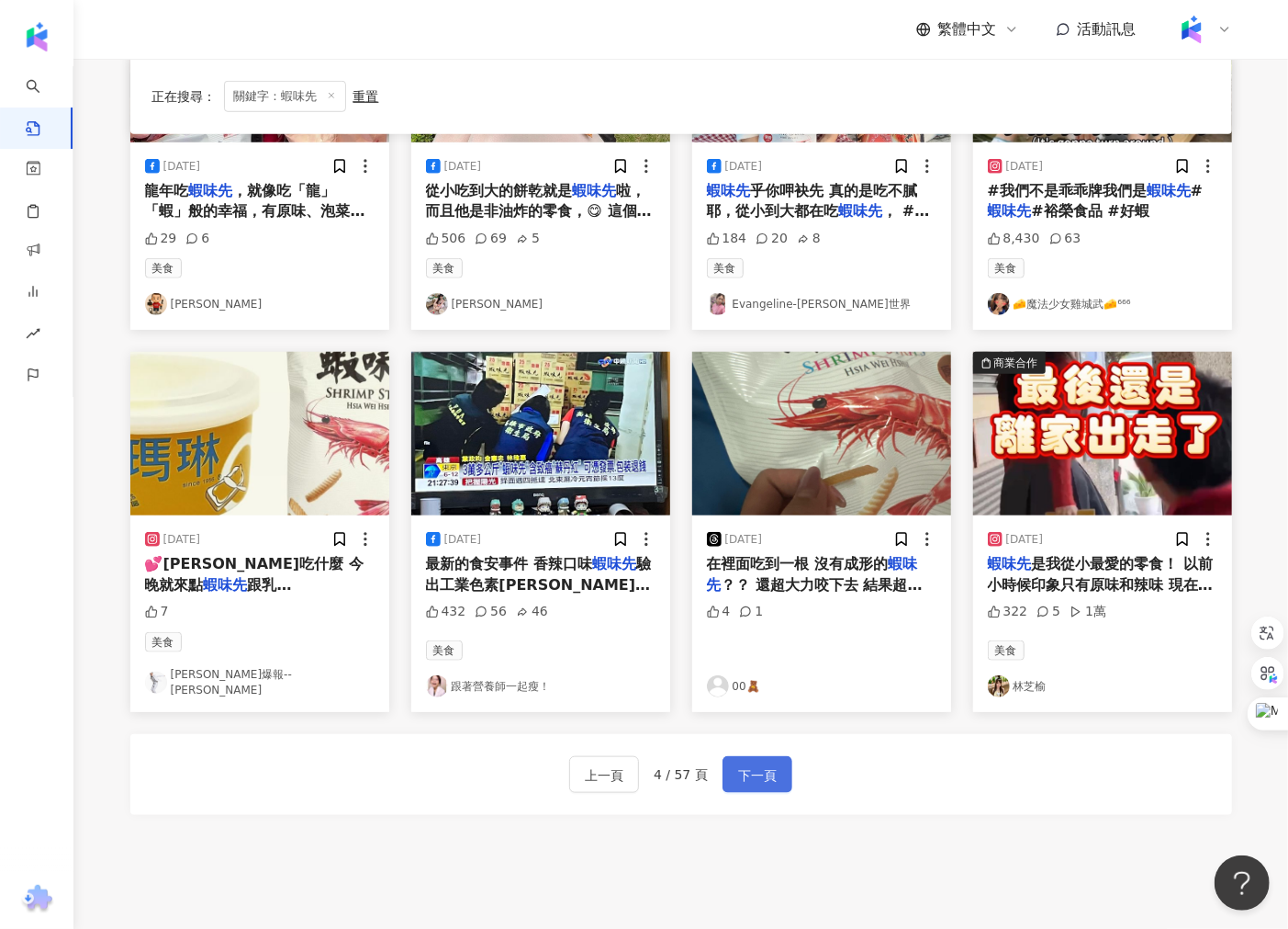
click at [739, 764] on span "下一頁" at bounding box center [757, 775] width 39 height 22
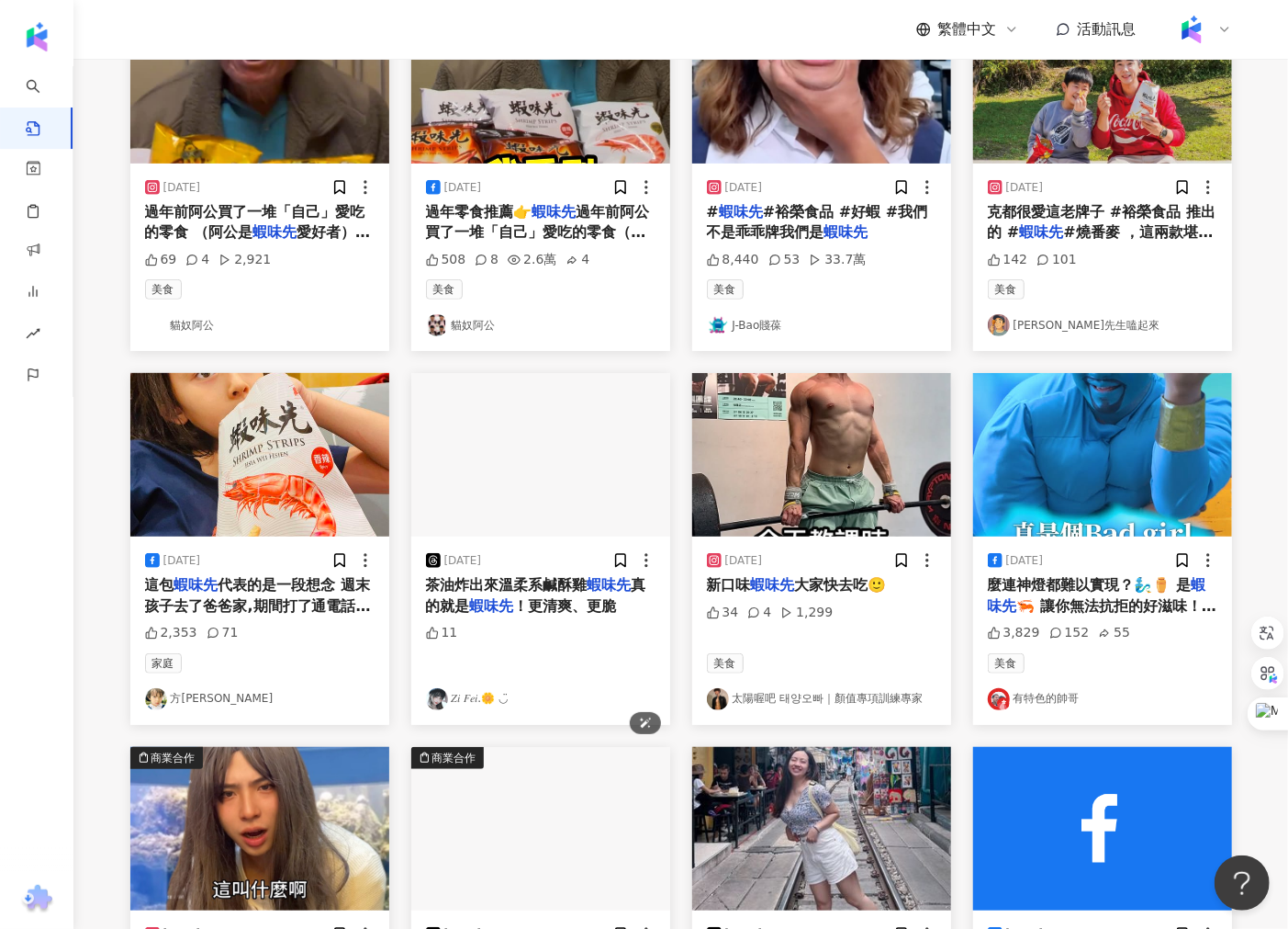
scroll to position [611, 0]
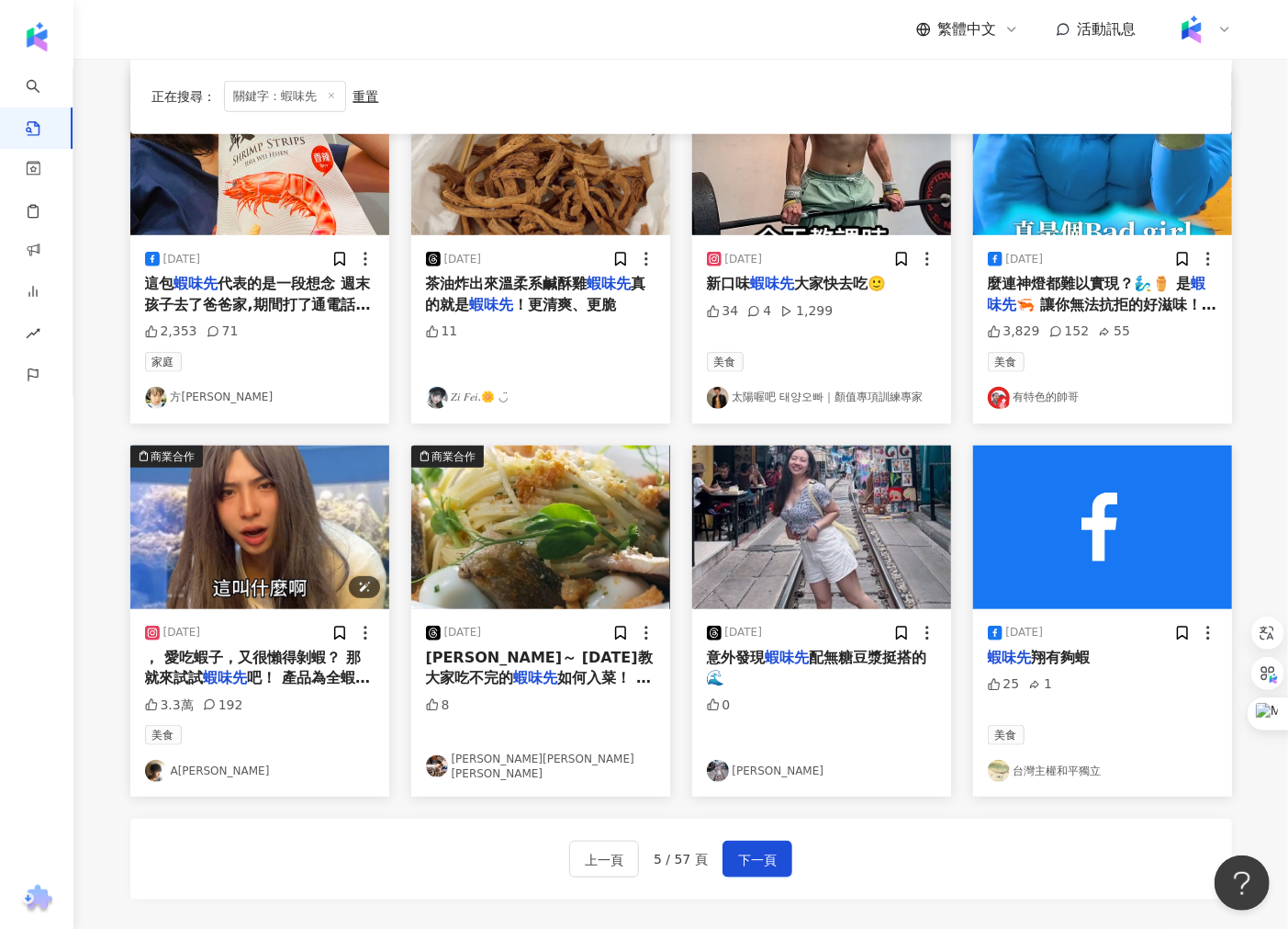
click at [274, 531] on img "button" at bounding box center [260, 527] width 259 height 163
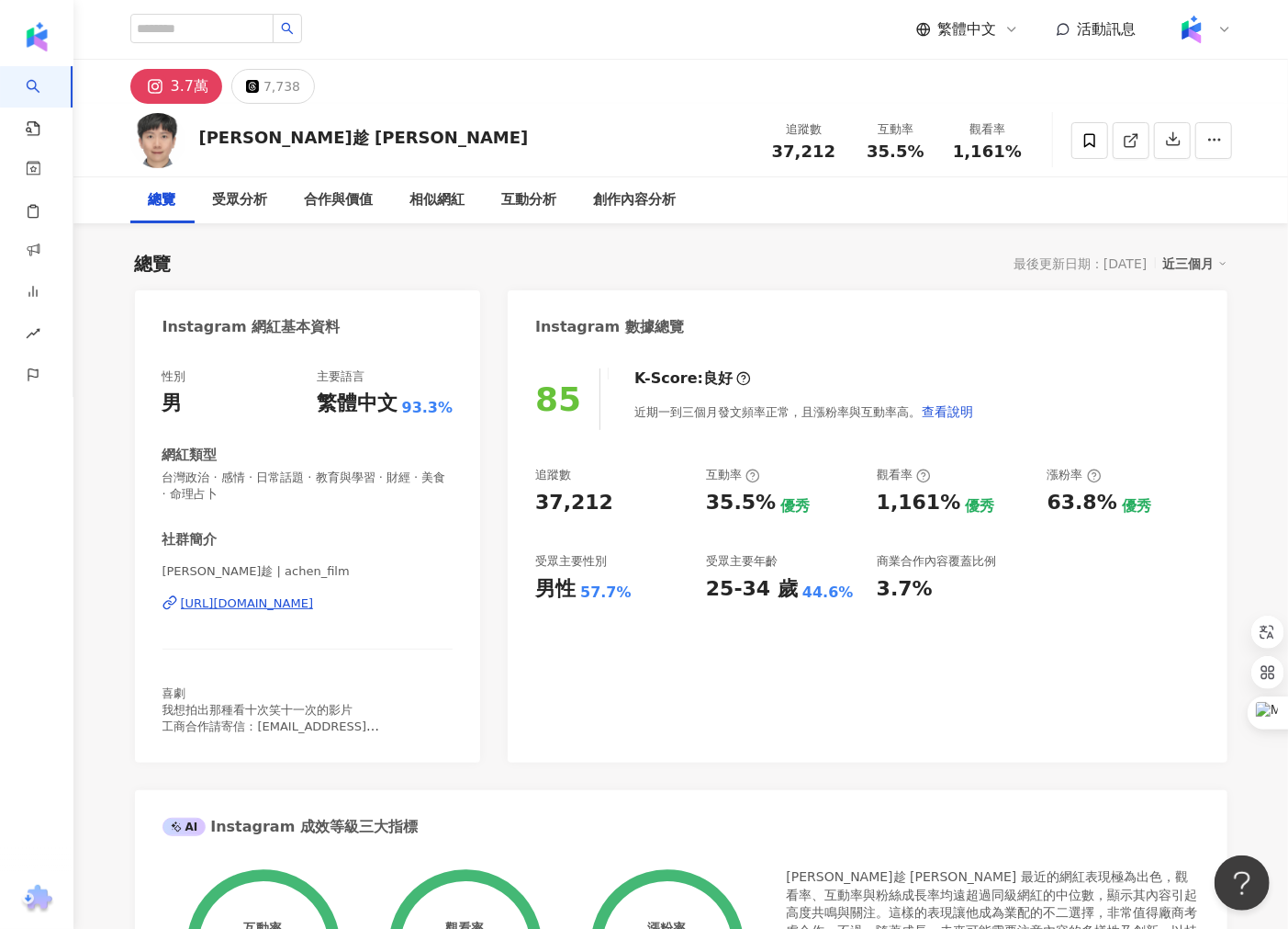
click at [314, 602] on div "[URL][DOMAIN_NAME]" at bounding box center [248, 603] width 133 height 17
